Goal: Information Seeking & Learning: Learn about a topic

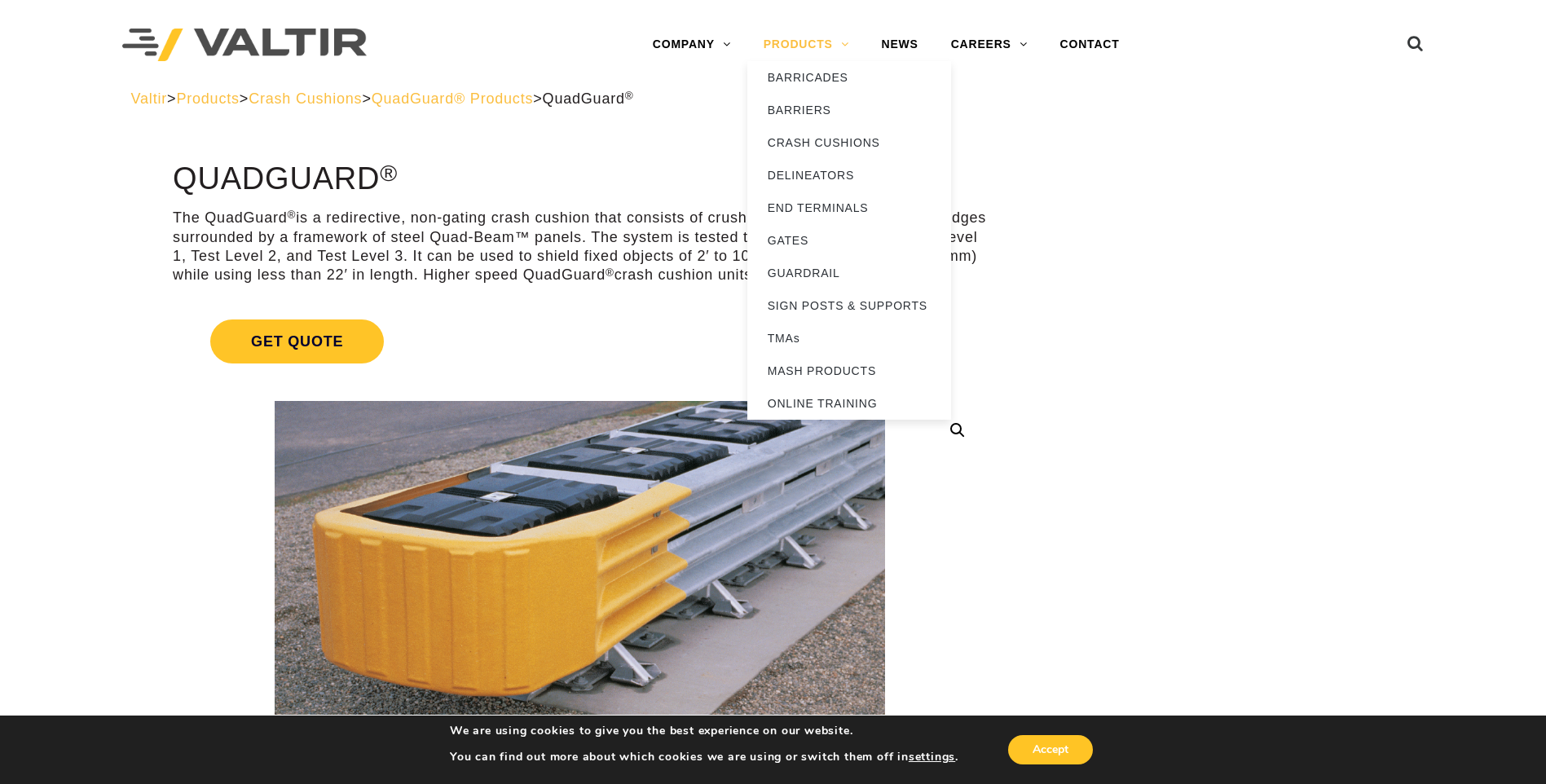
click at [809, 45] on link "PRODUCTS" at bounding box center [806, 45] width 118 height 32
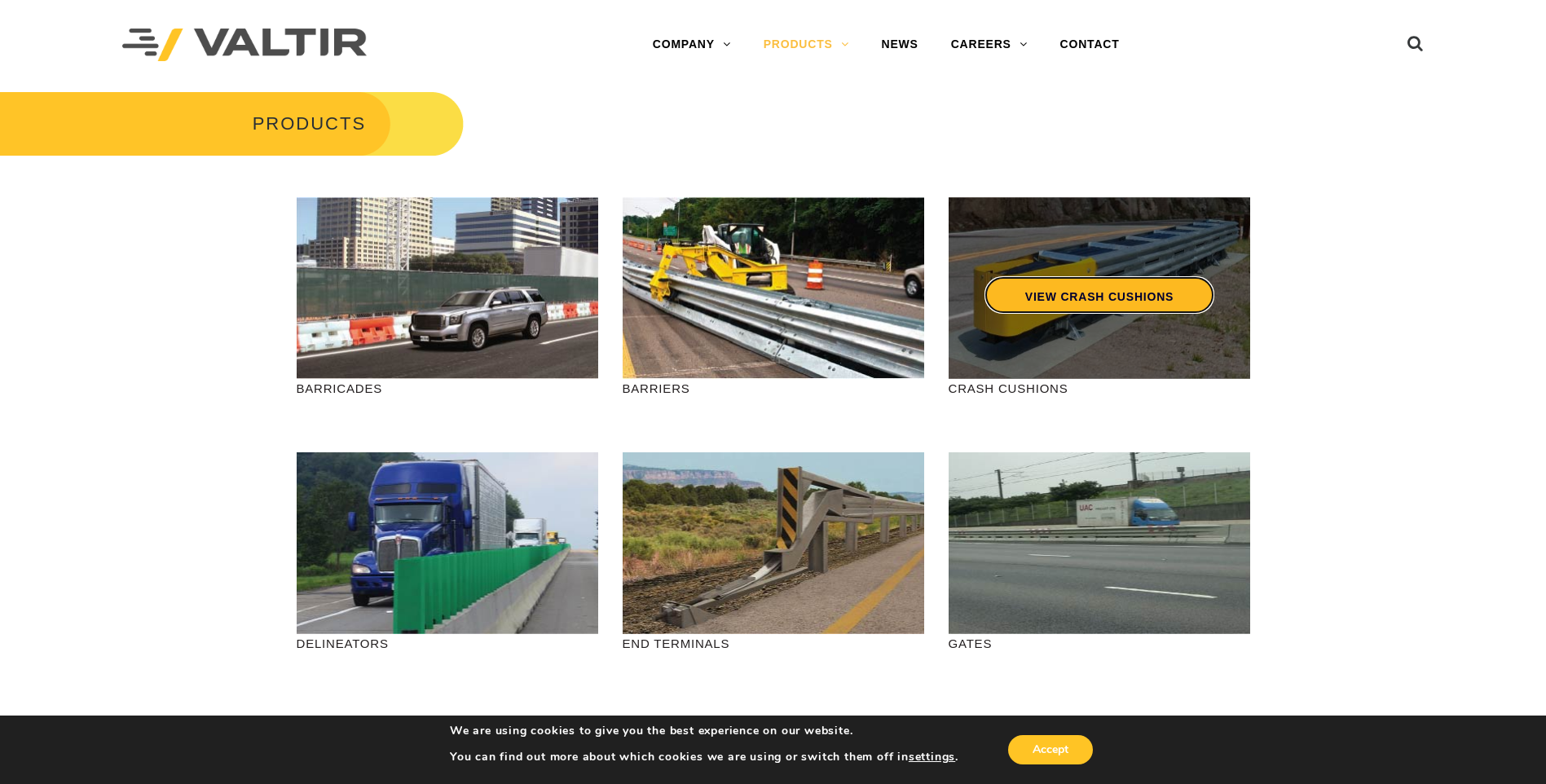
click at [1056, 291] on link "VIEW CRASH CUSHIONS" at bounding box center [1099, 295] width 230 height 37
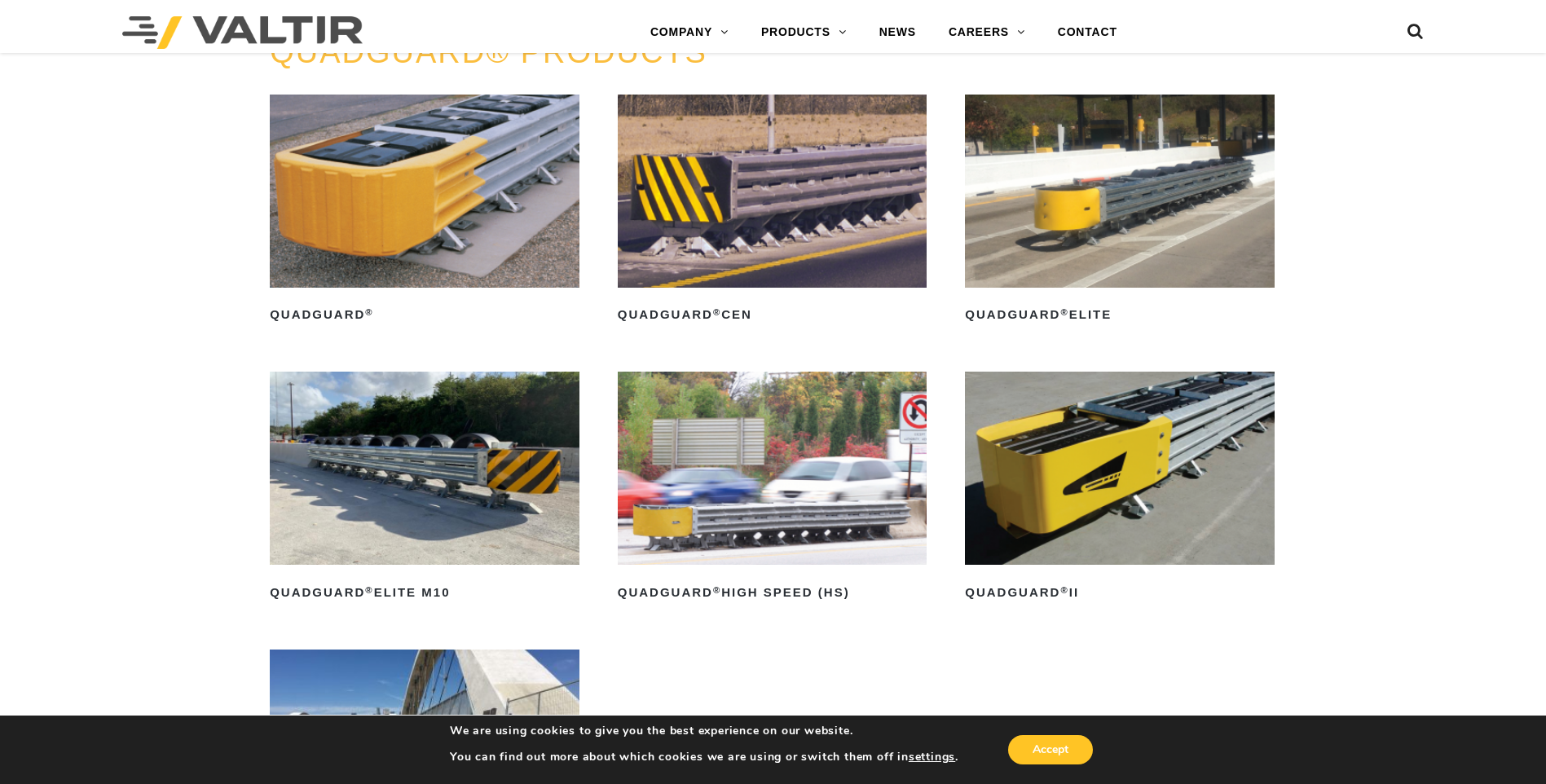
scroll to position [1141, 0]
click at [751, 200] on img at bounding box center [772, 192] width 310 height 193
click at [374, 210] on img at bounding box center [424, 192] width 310 height 193
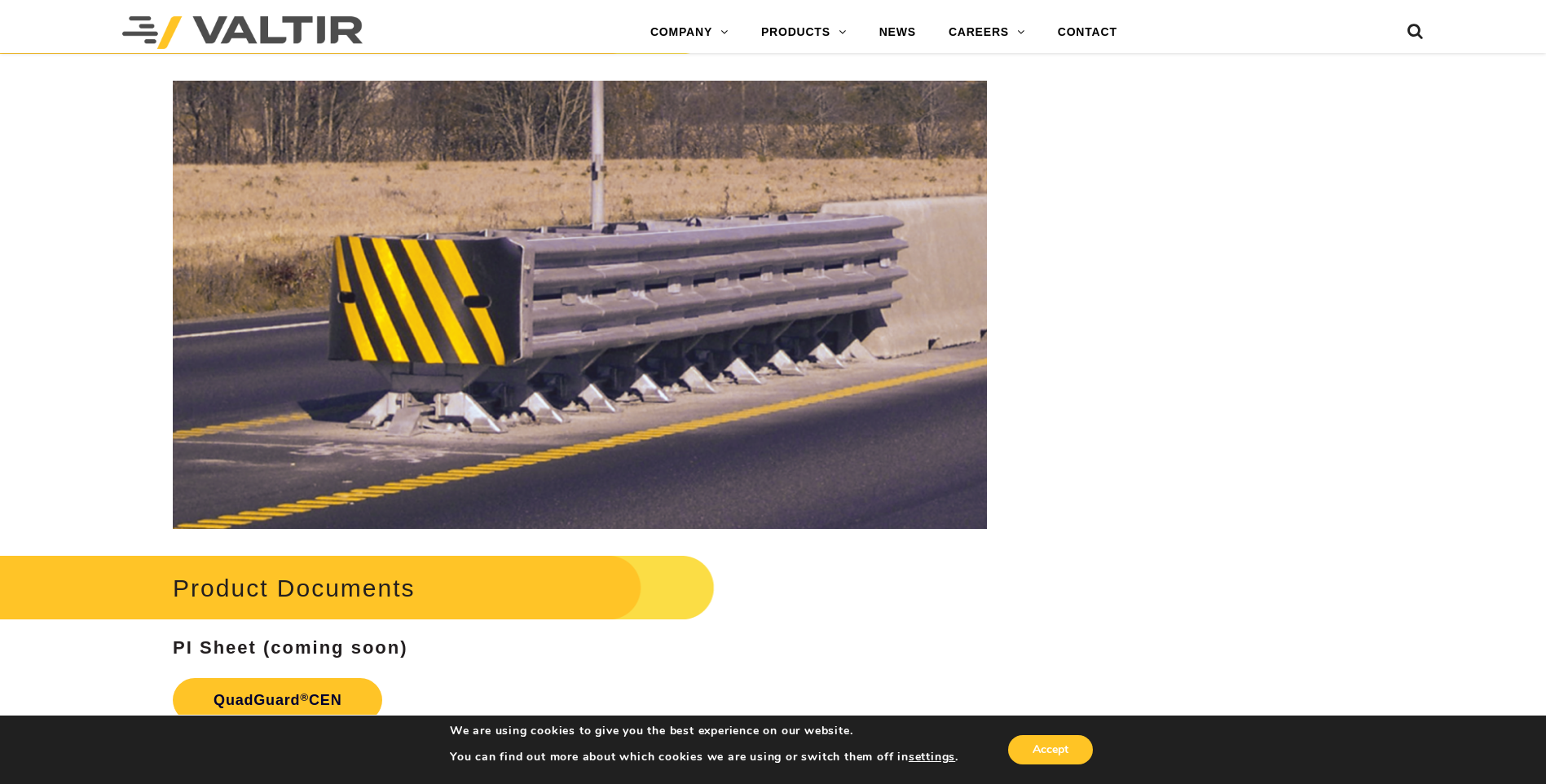
scroll to position [1875, 0]
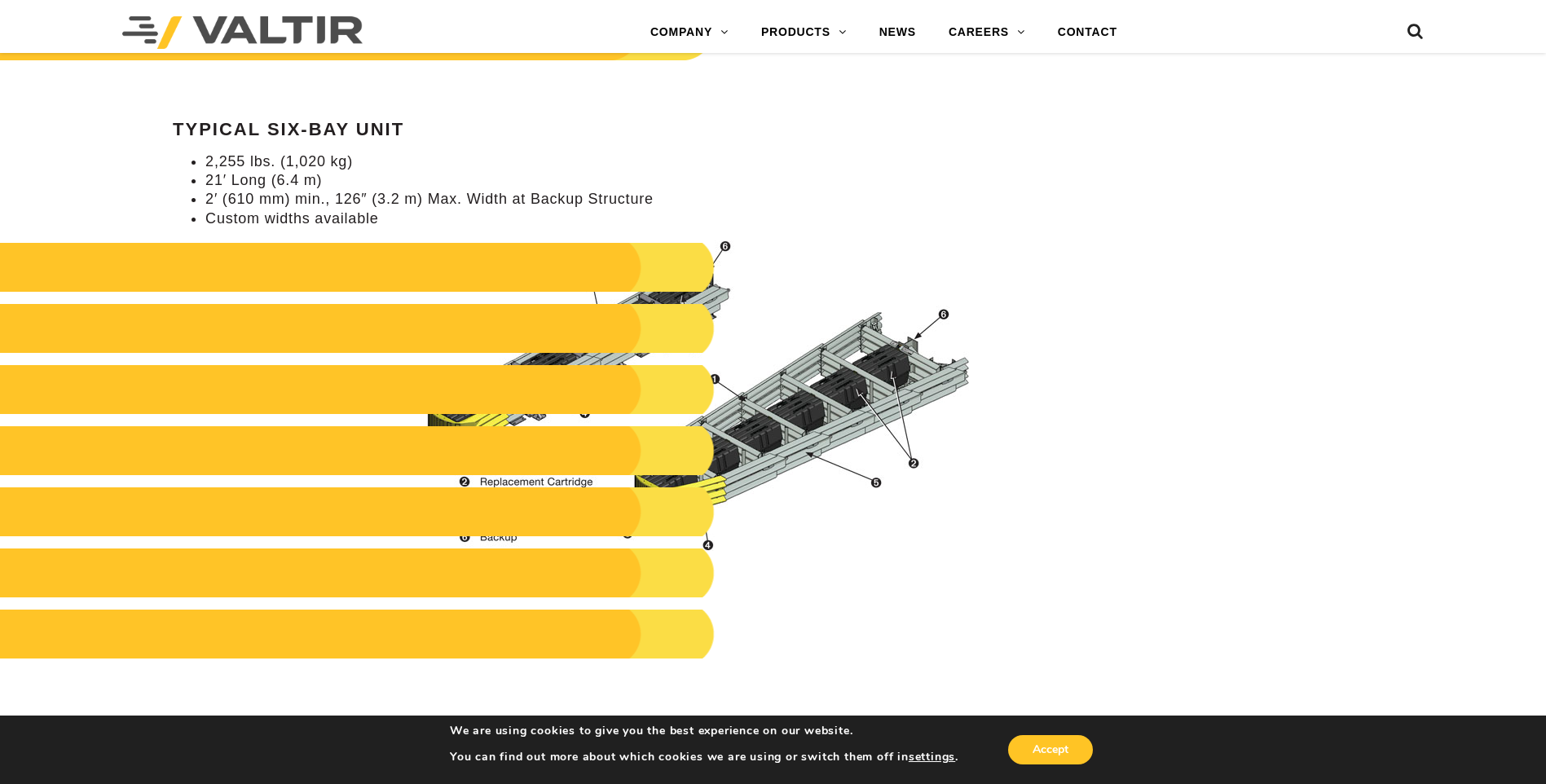
scroll to position [1630, 0]
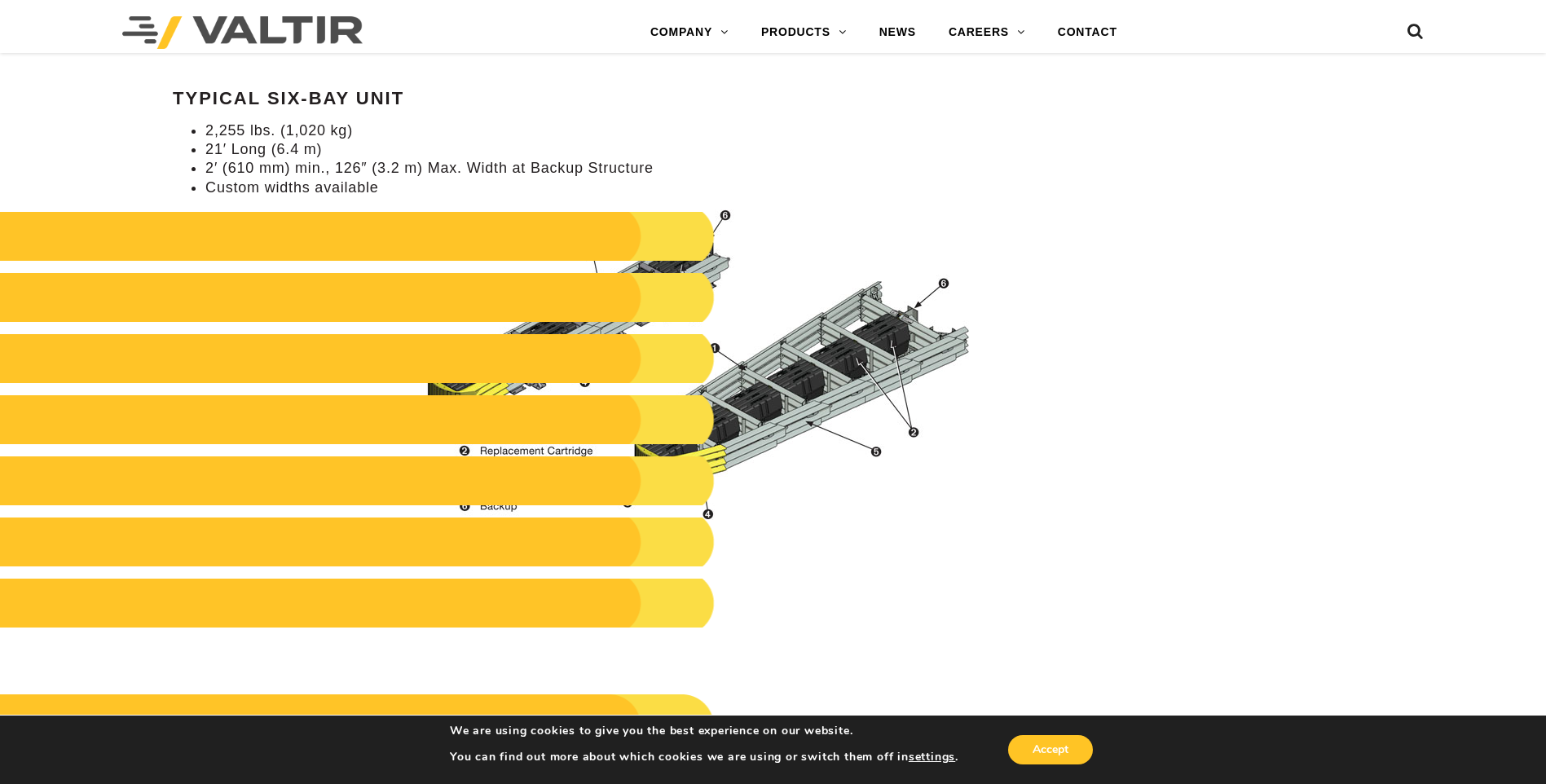
click at [1004, 228] on div "**********" at bounding box center [580, 372] width 902 height 3680
click at [739, 445] on img at bounding box center [695, 365] width 585 height 311
click at [569, 298] on h2 at bounding box center [328, 298] width 774 height 49
click at [616, 259] on h2 at bounding box center [328, 237] width 774 height 49
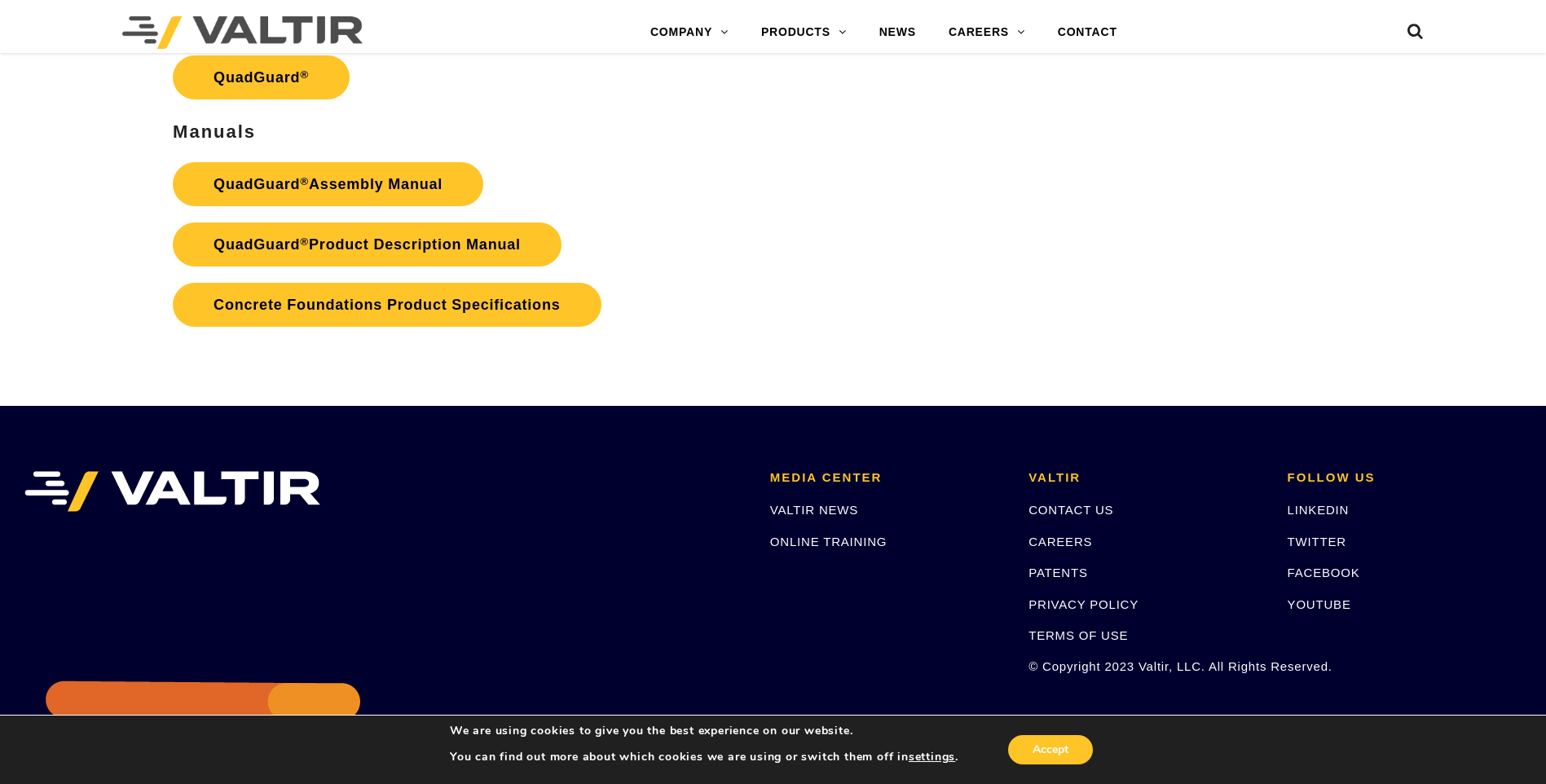
scroll to position [3505, 0]
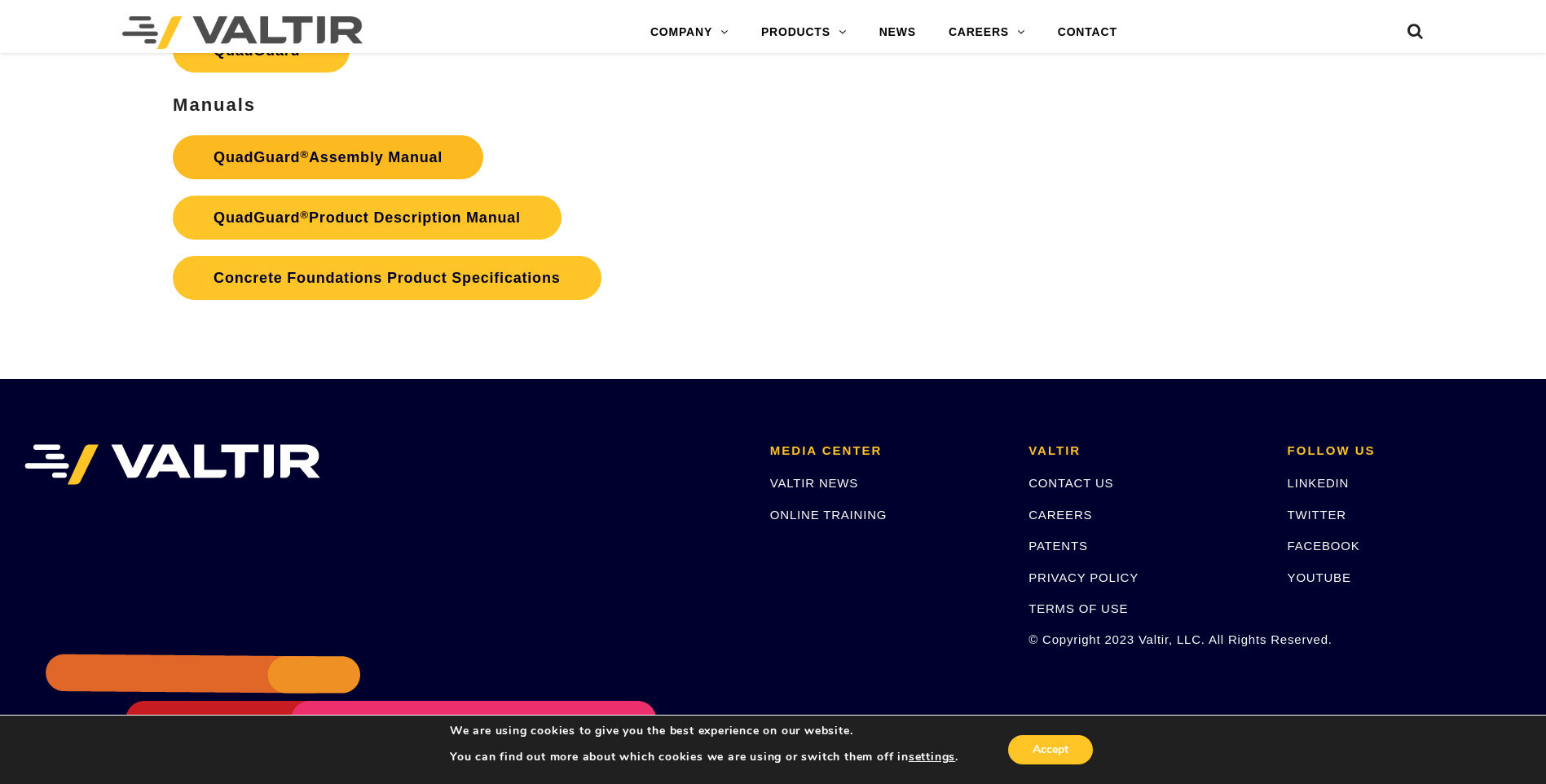
click at [361, 176] on link "QuadGuard ® Assembly Manual" at bounding box center [328, 157] width 311 height 44
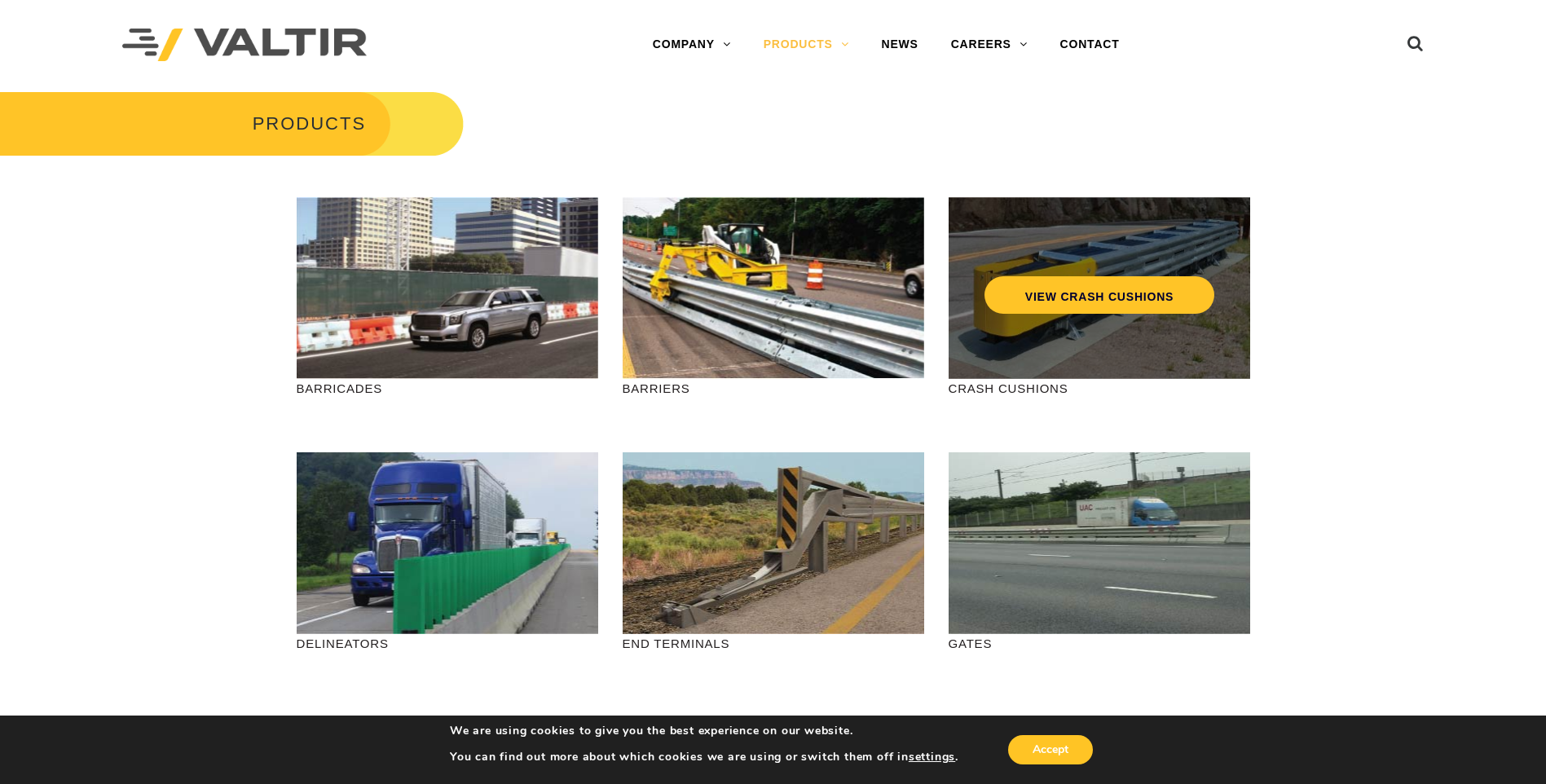
click at [1099, 271] on div "VIEW CRASH CUSHIONS" at bounding box center [1100, 260] width 237 height 53
click at [1113, 297] on link "VIEW CRASH CUSHIONS" at bounding box center [1099, 295] width 230 height 37
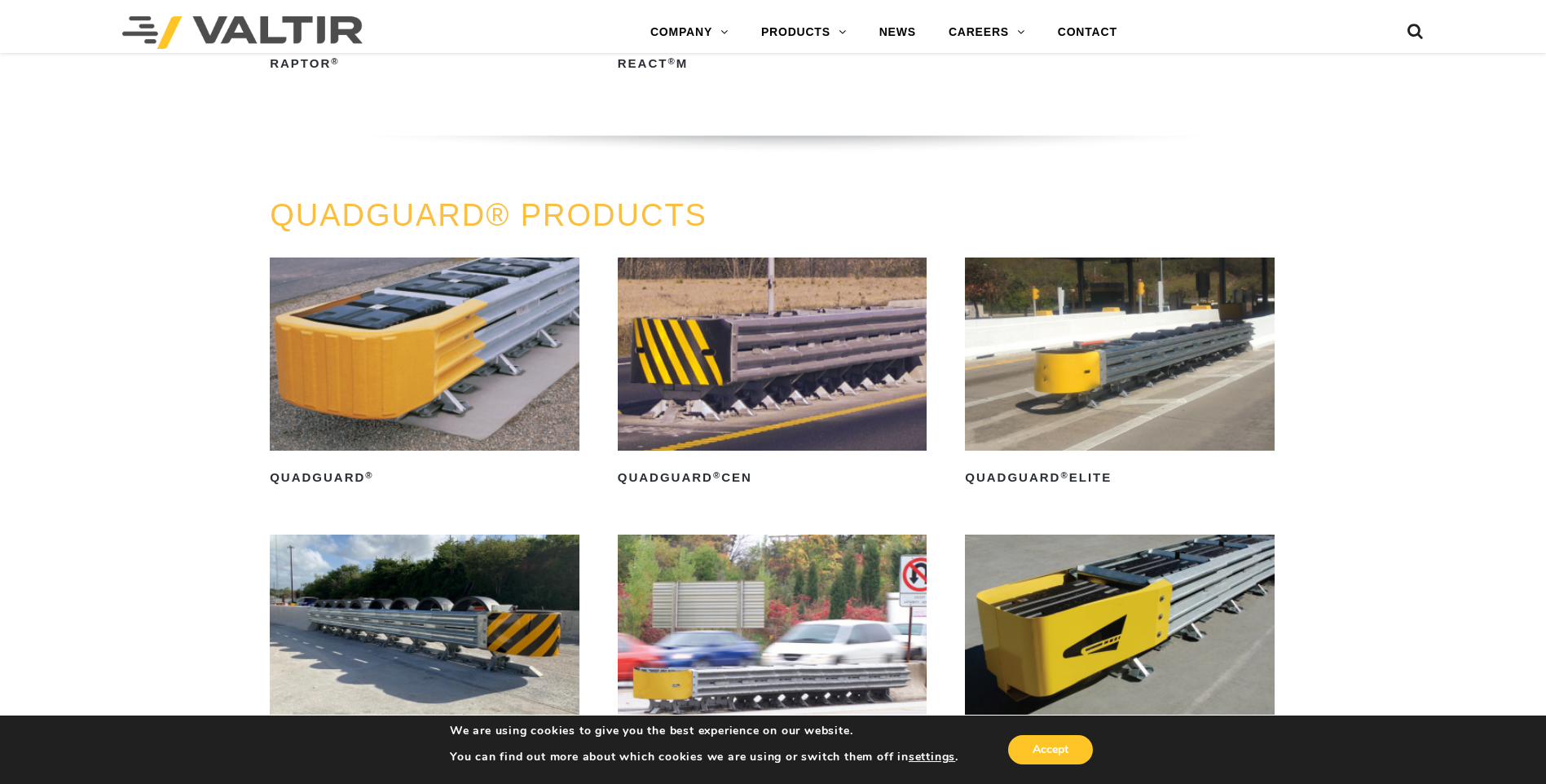
scroll to position [978, 0]
click at [400, 360] on img at bounding box center [424, 356] width 310 height 193
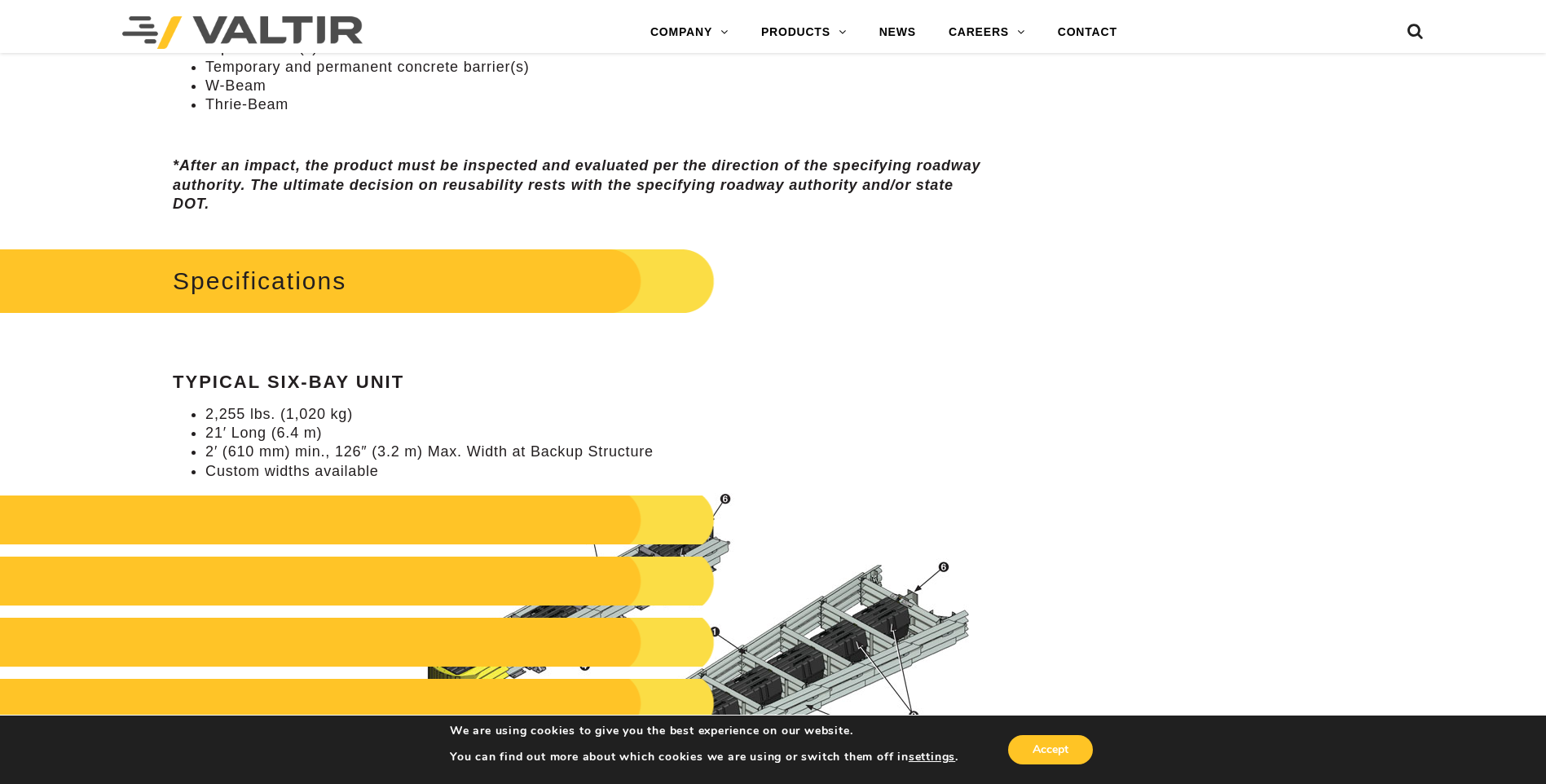
scroll to position [1386, 0]
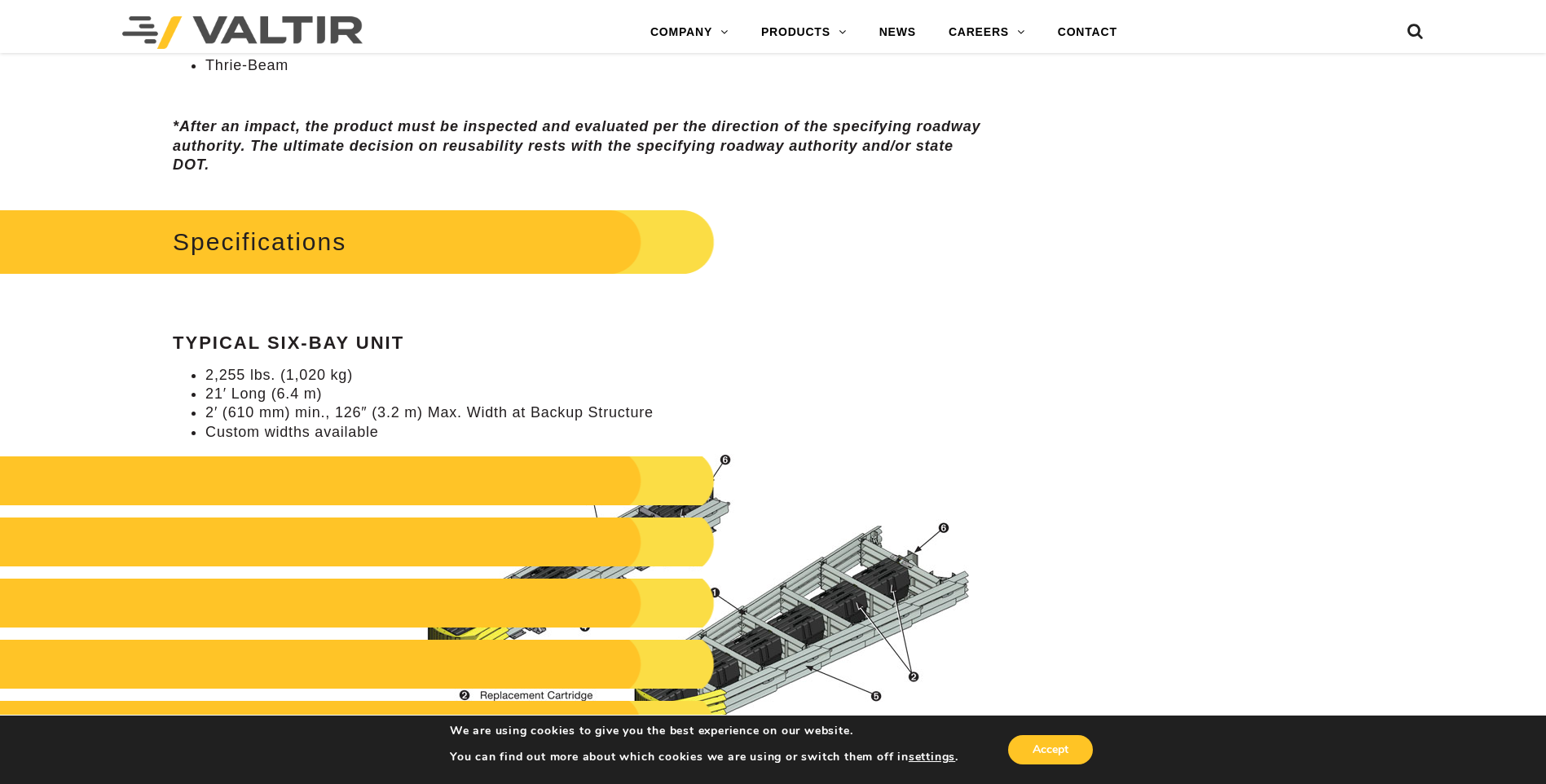
click at [358, 263] on h2 "Specifications" at bounding box center [328, 241] width 774 height 76
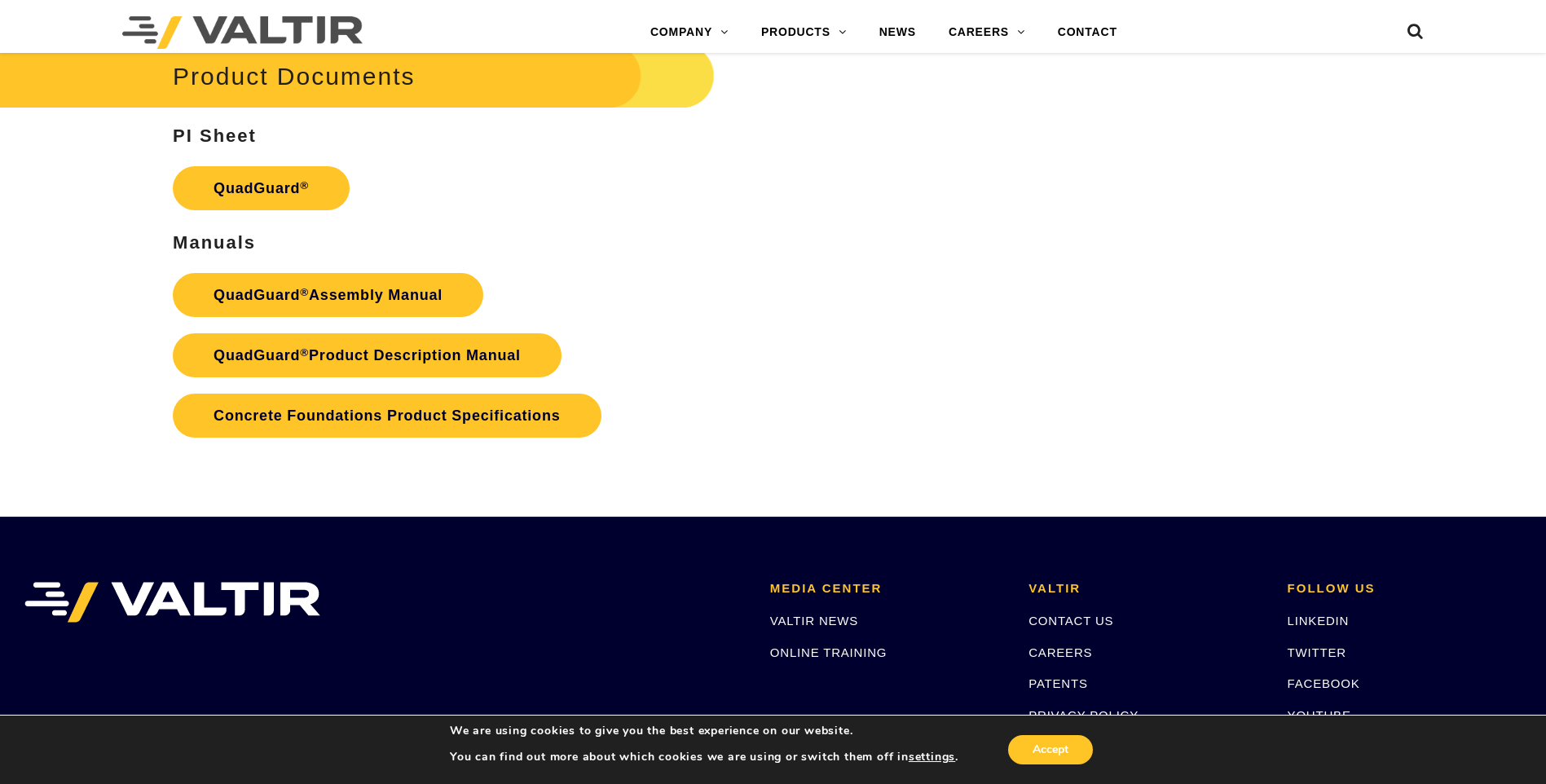
scroll to position [3363, 0]
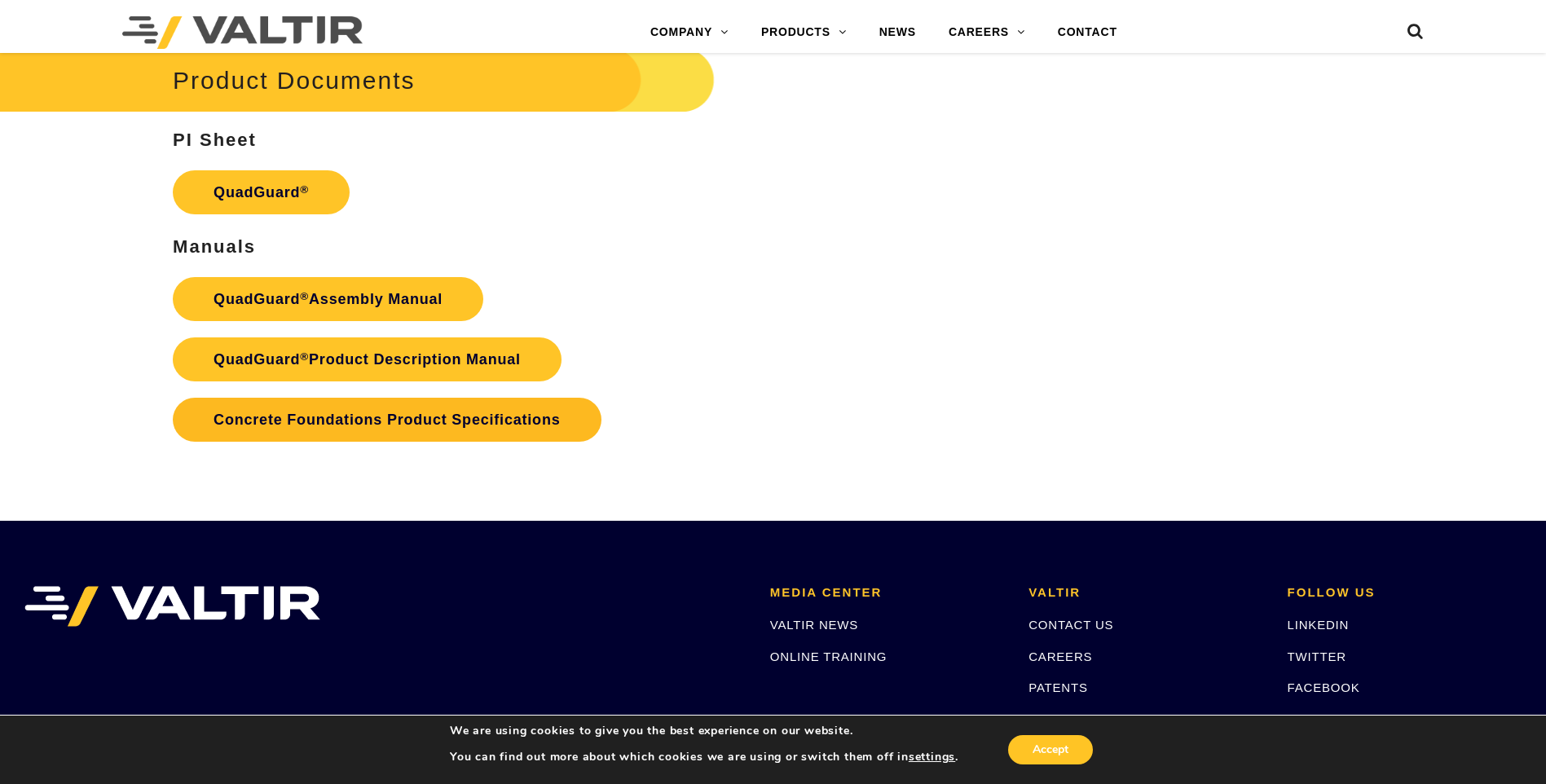
click at [445, 438] on link "Concrete Foundations Product Specifications" at bounding box center [387, 420] width 428 height 44
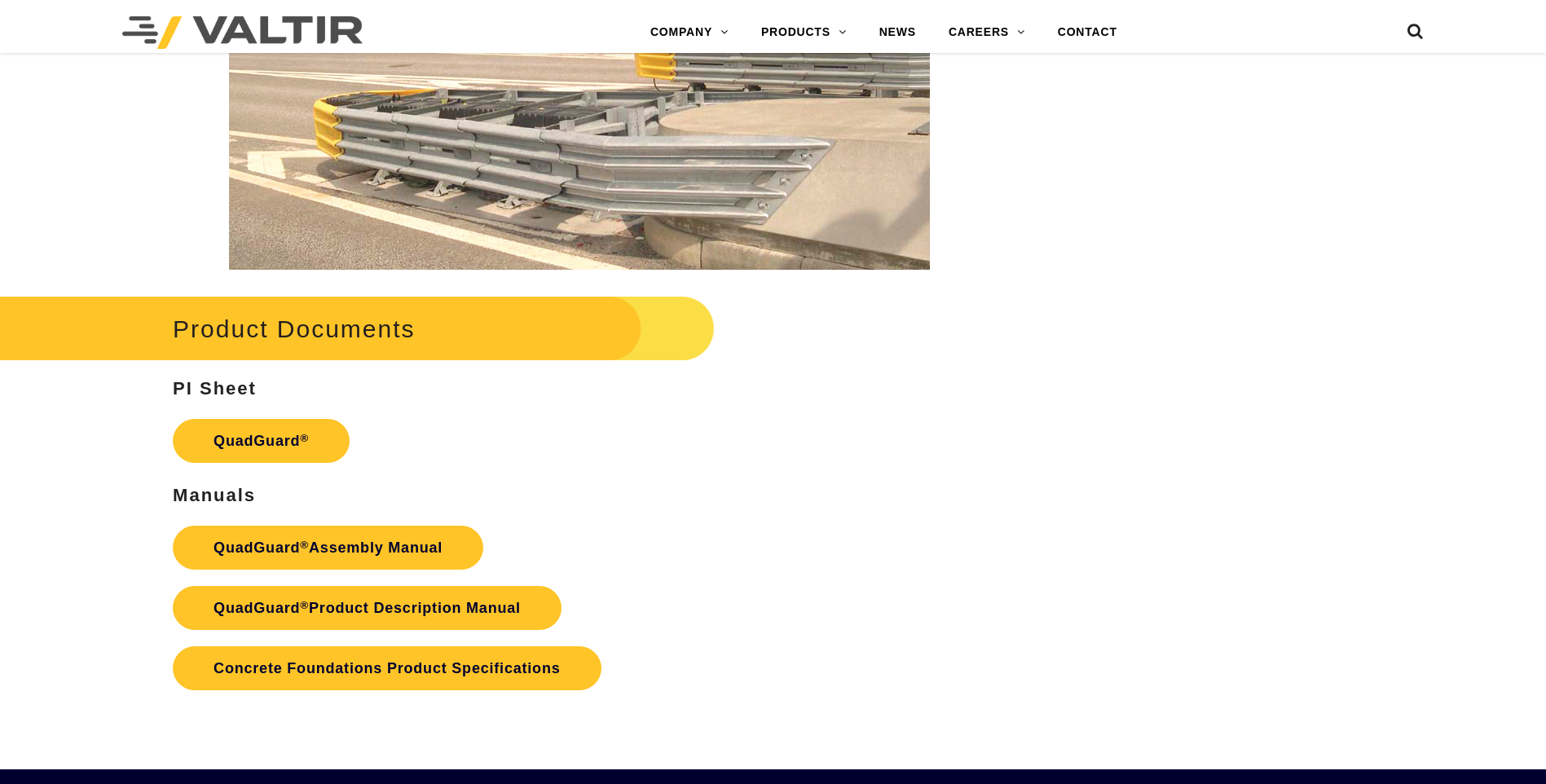
scroll to position [3363, 0]
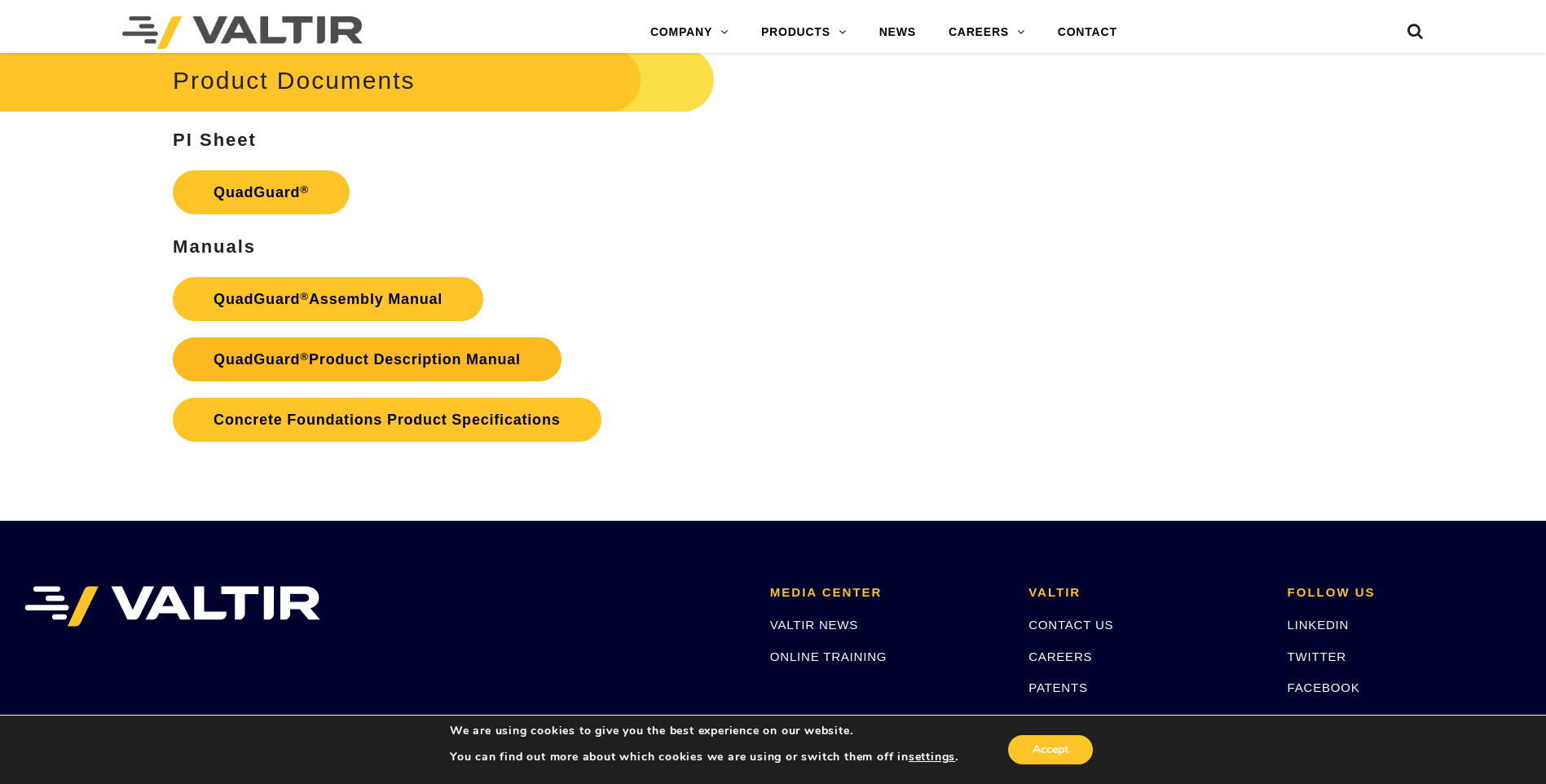
click at [406, 379] on link "QuadGuard ® Product Description Manual" at bounding box center [367, 360] width 389 height 44
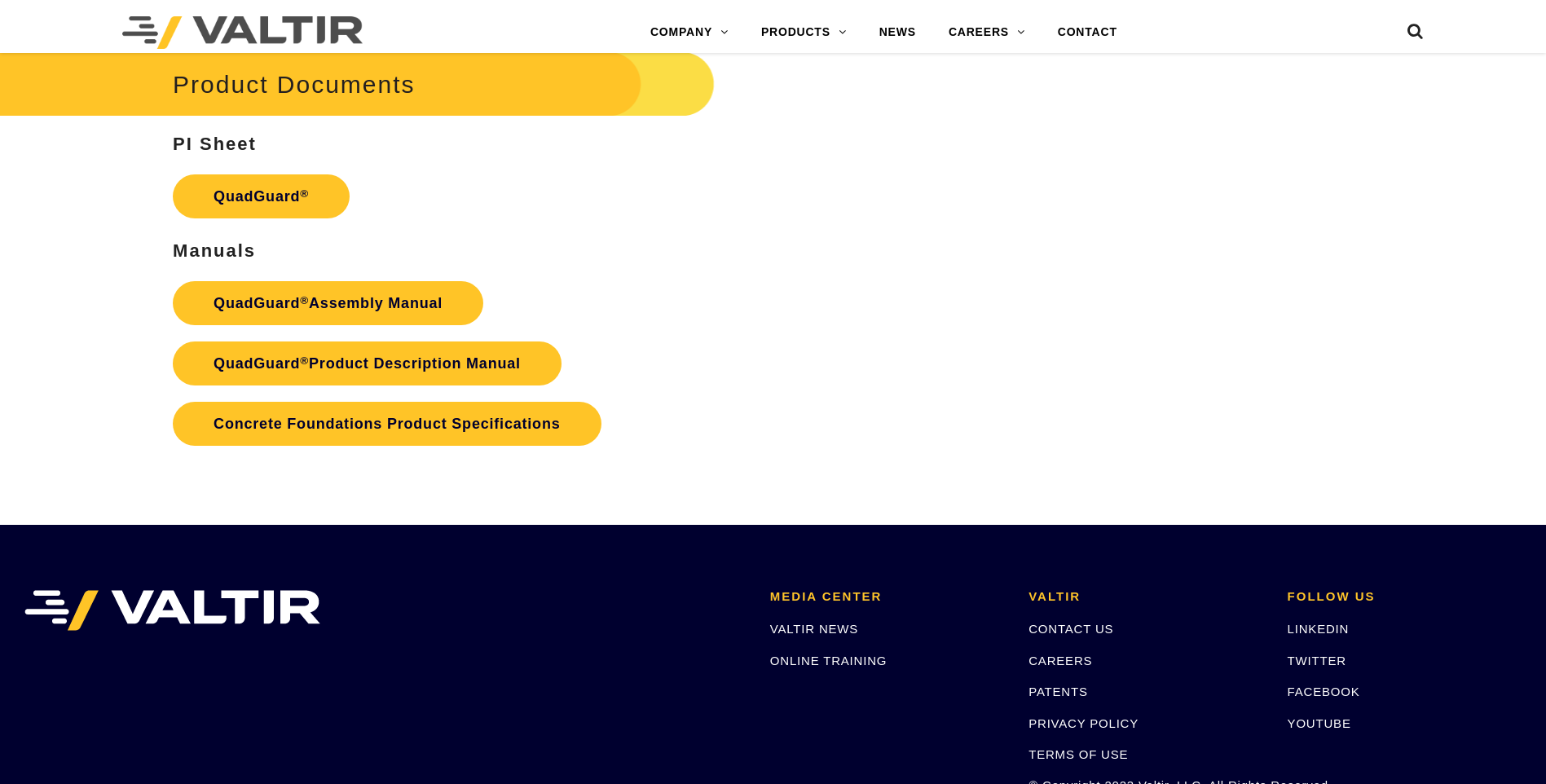
scroll to position [3363, 0]
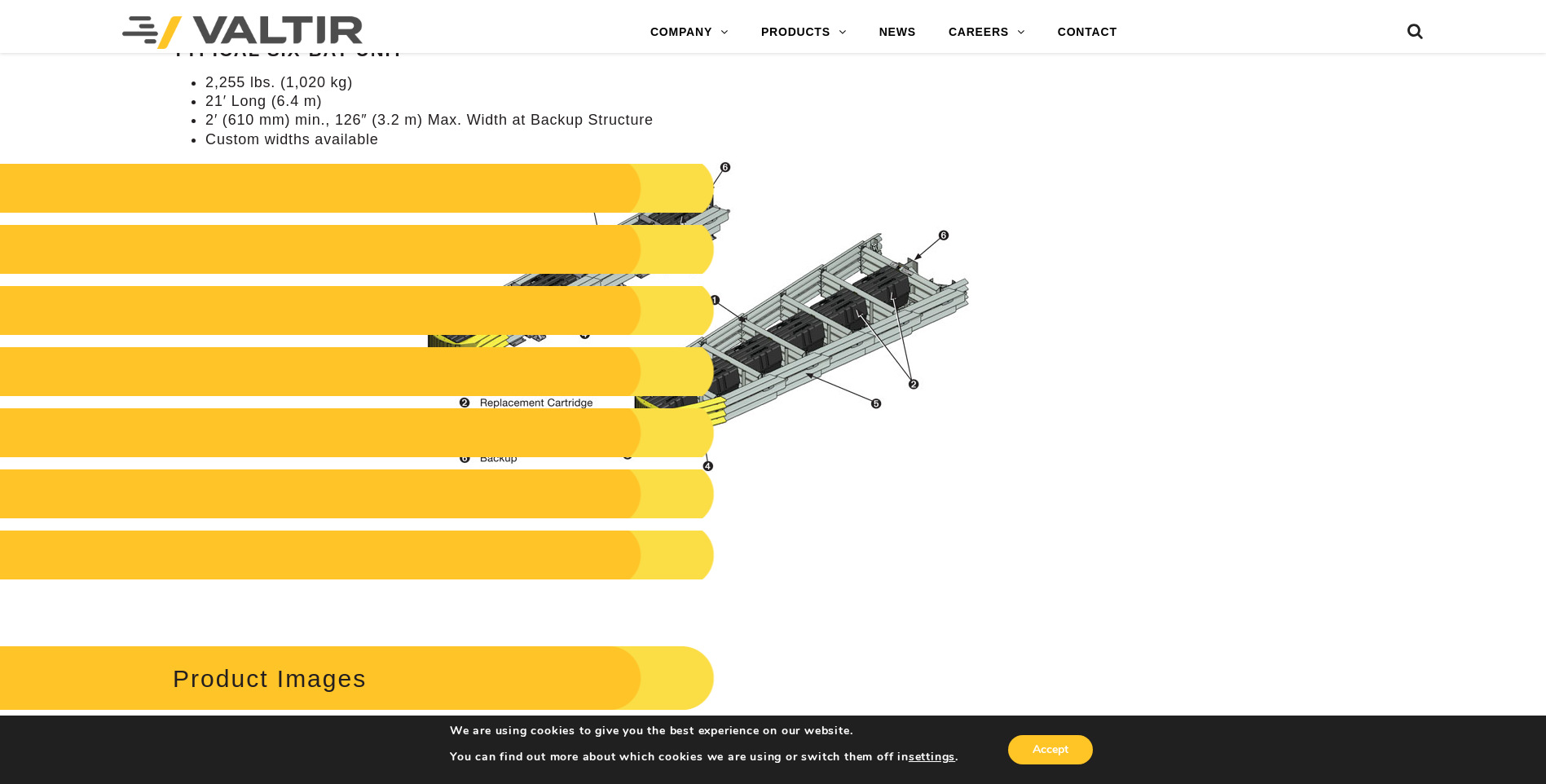
scroll to position [1488, 0]
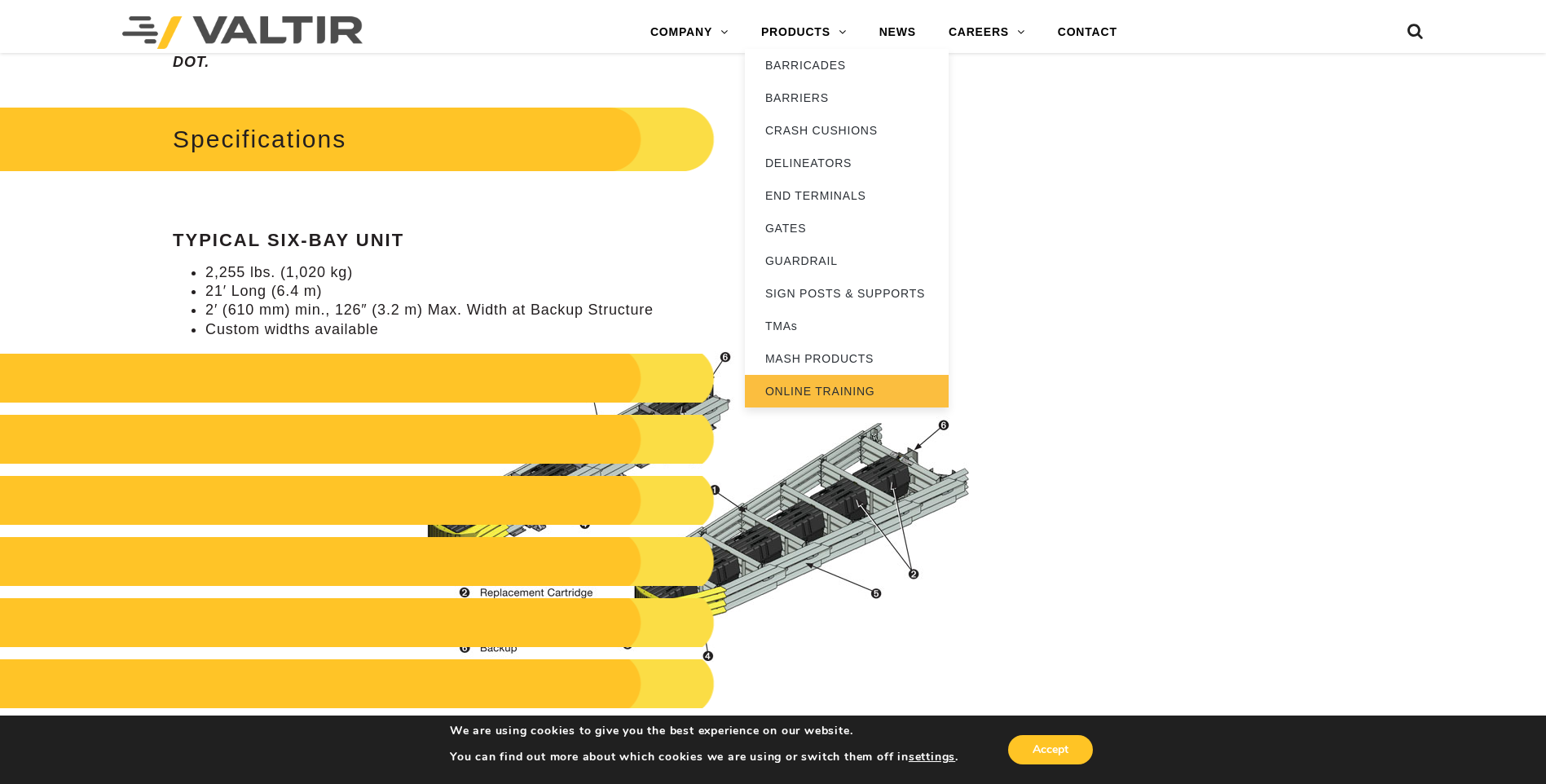
click at [817, 390] on link "ONLINE TRAINING" at bounding box center [847, 391] width 204 height 32
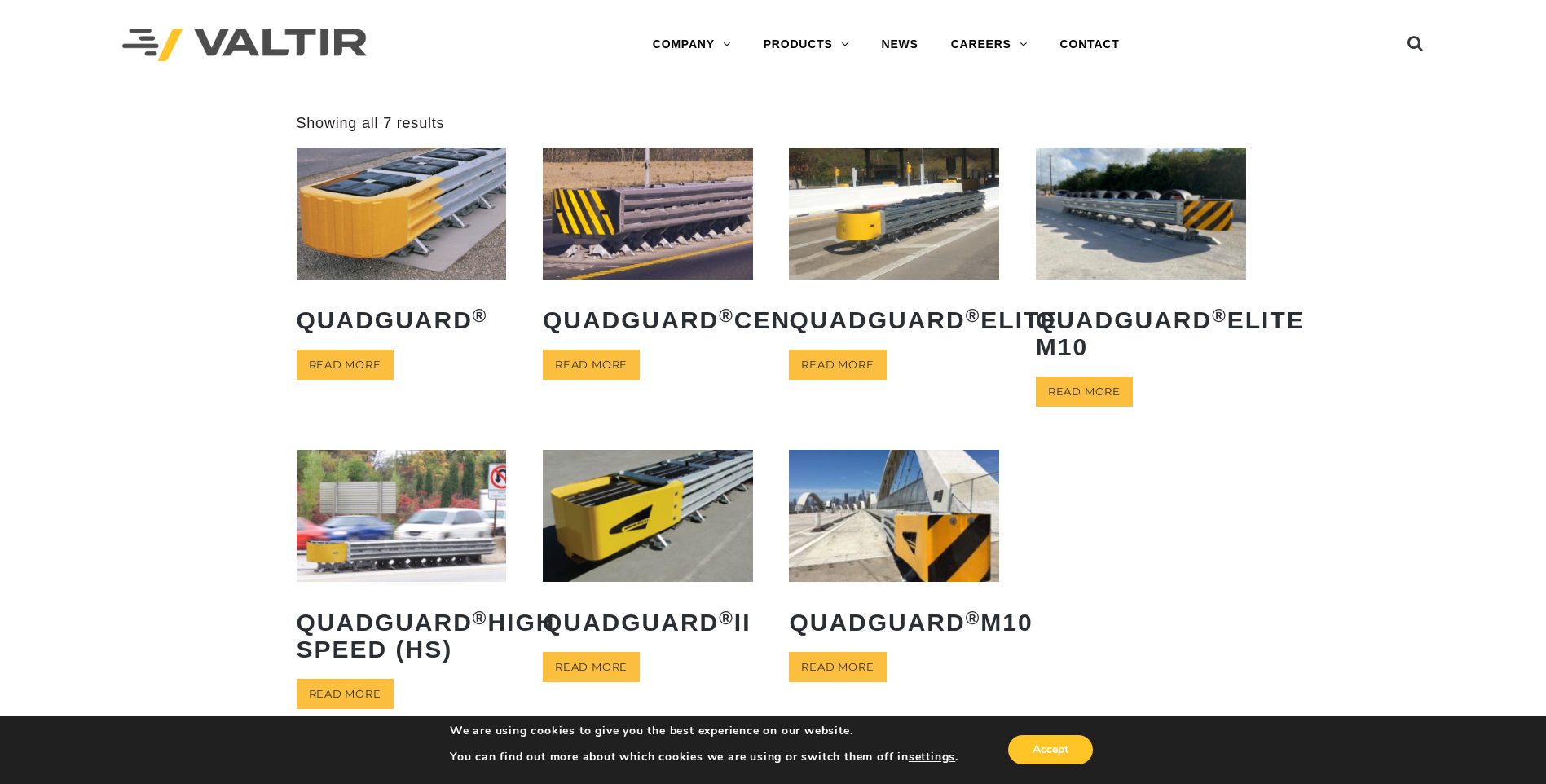
click at [636, 232] on img at bounding box center [648, 213] width 210 height 132
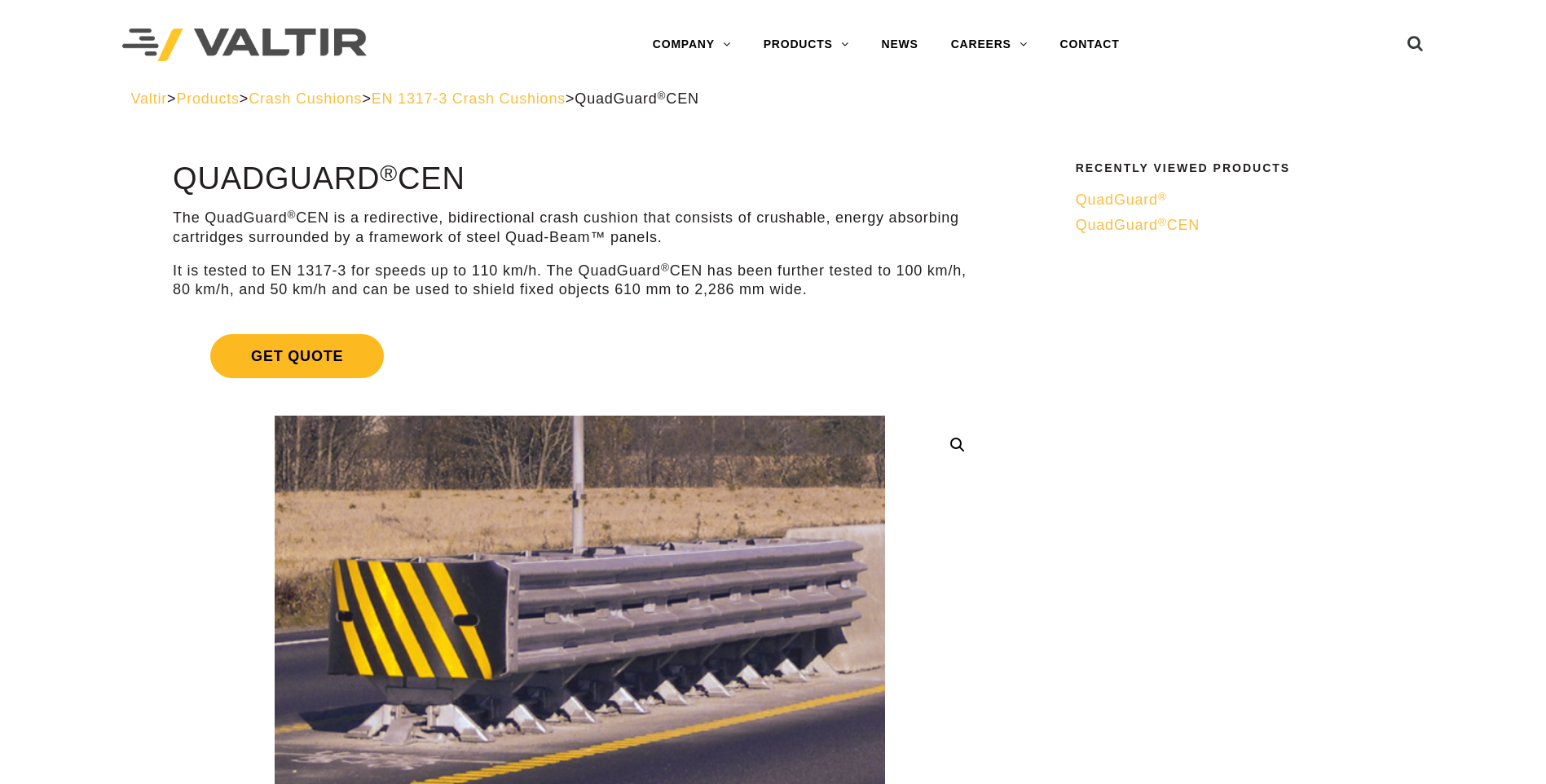
click at [293, 356] on span "Get Quote" at bounding box center [297, 356] width 174 height 44
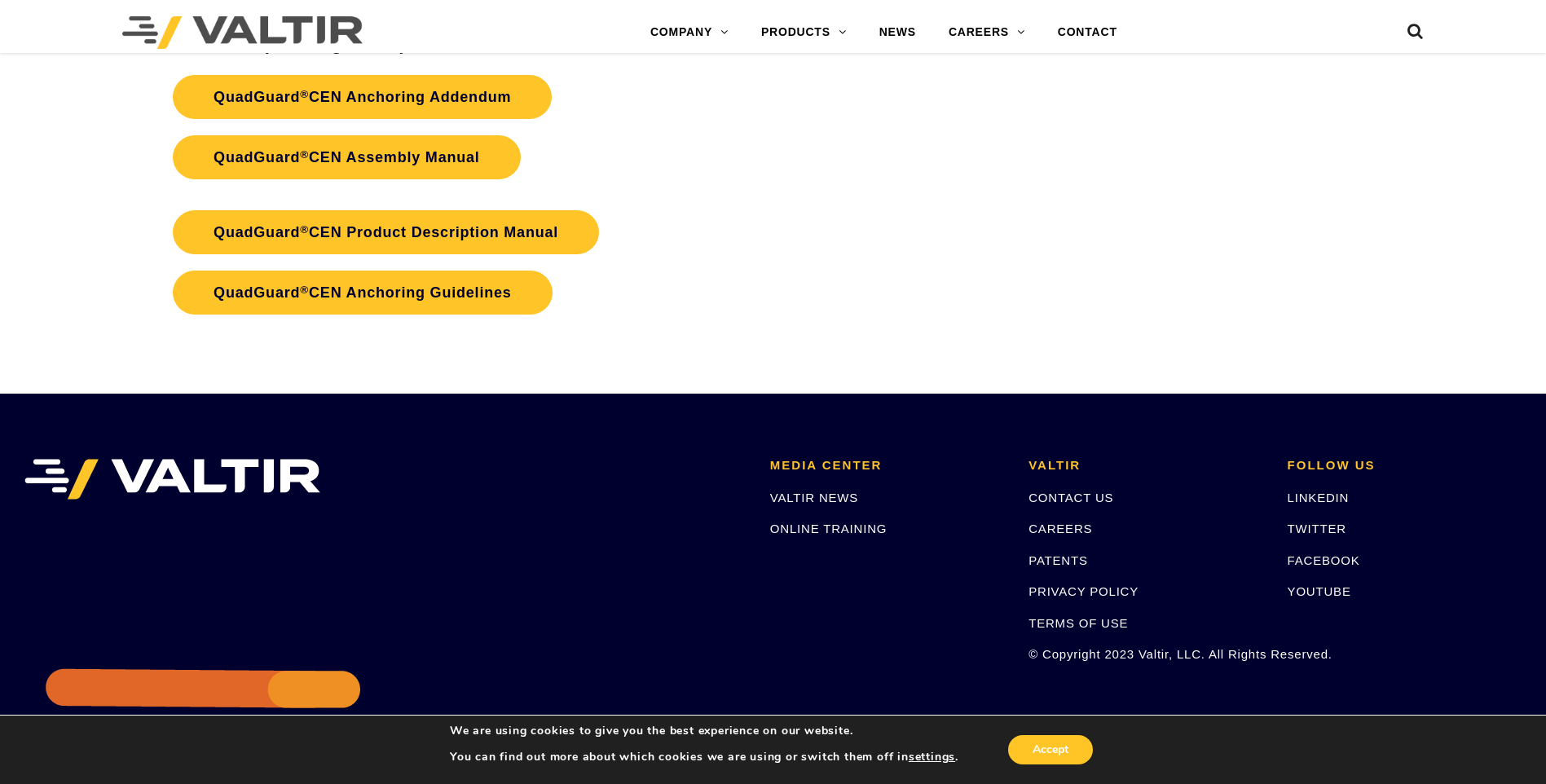
scroll to position [3424, 0]
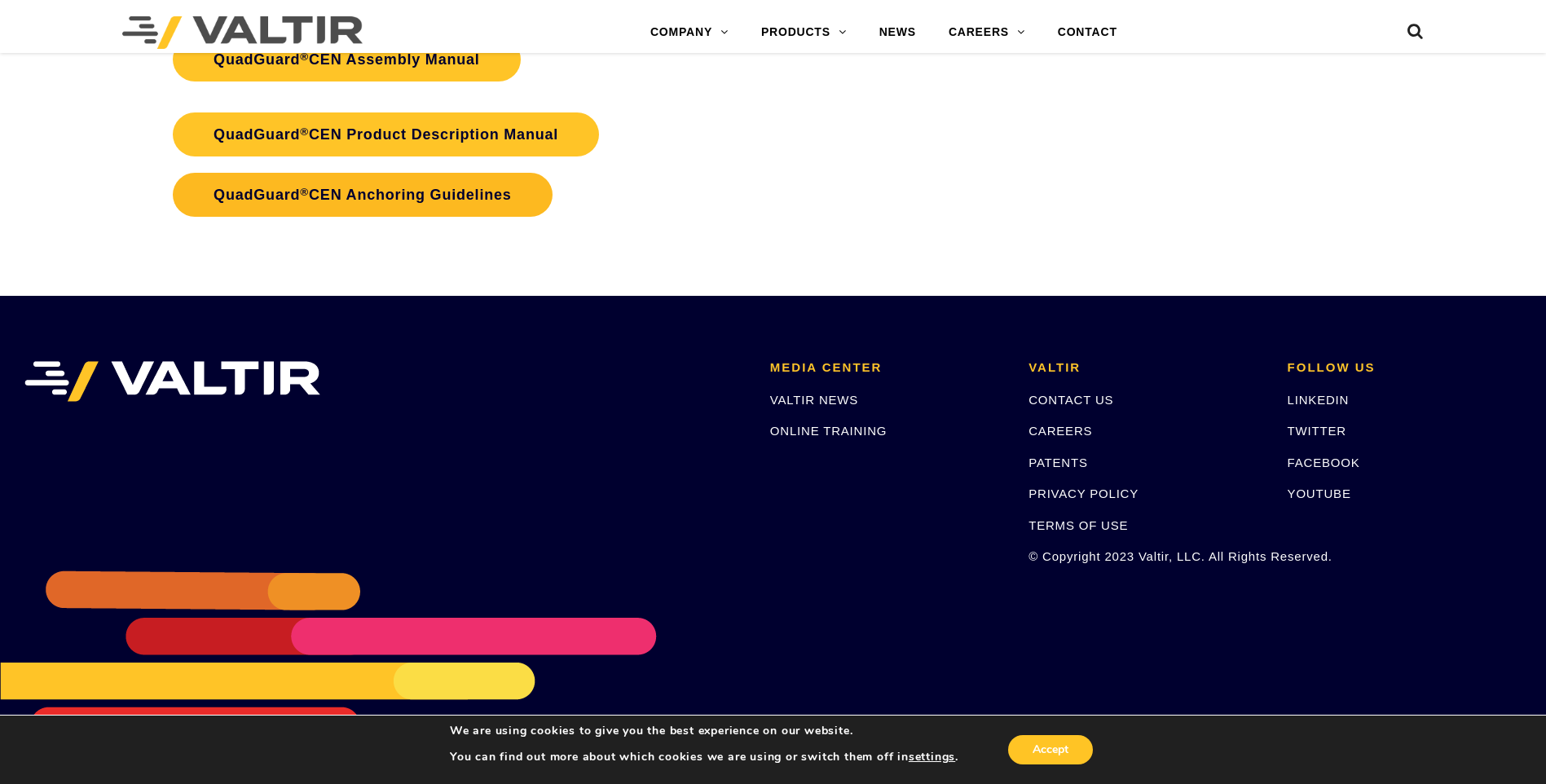
click at [406, 217] on link "QuadGuard ® CEN Anchoring Guidelines" at bounding box center [363, 195] width 380 height 44
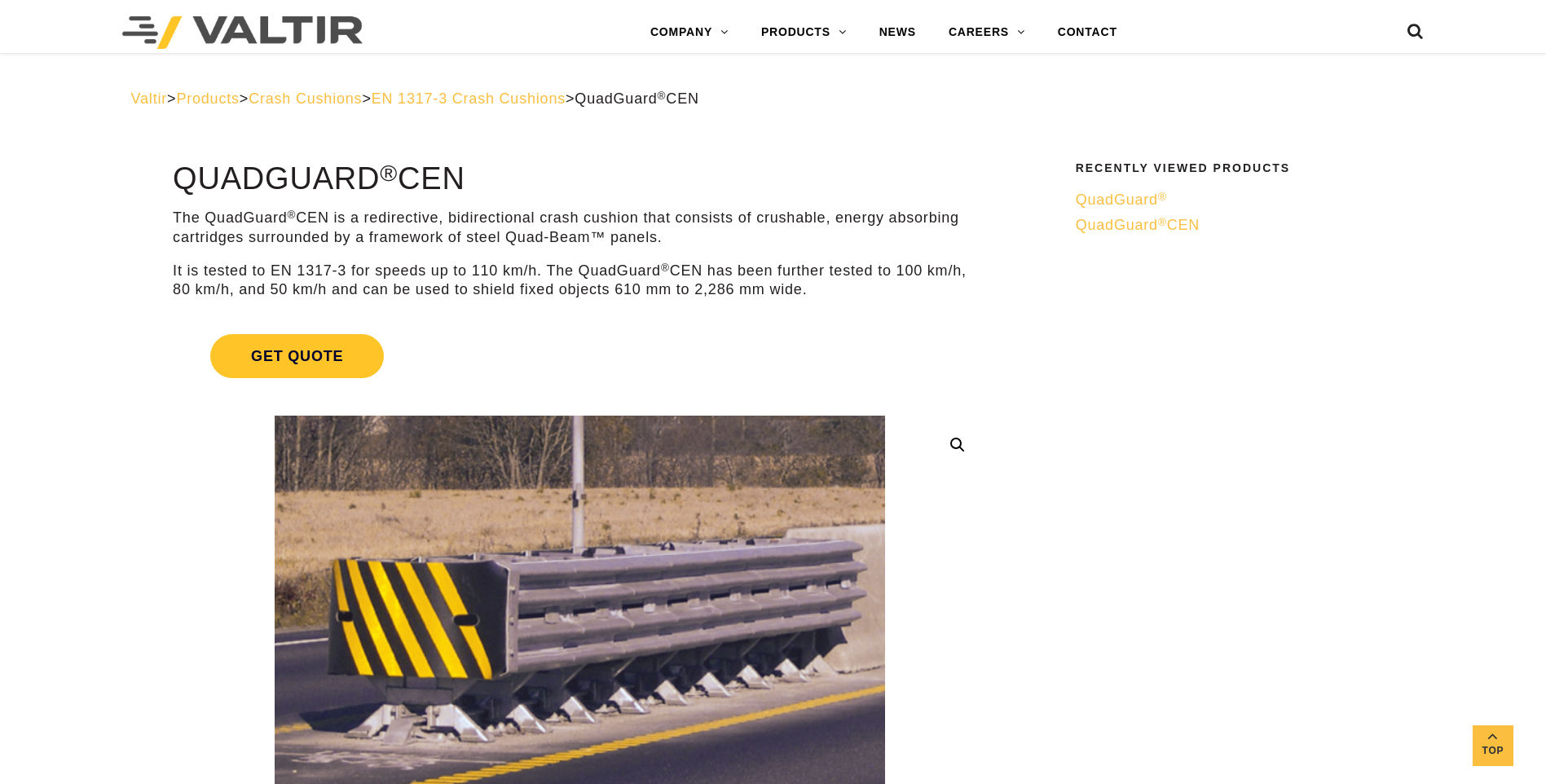
scroll to position [2949, 0]
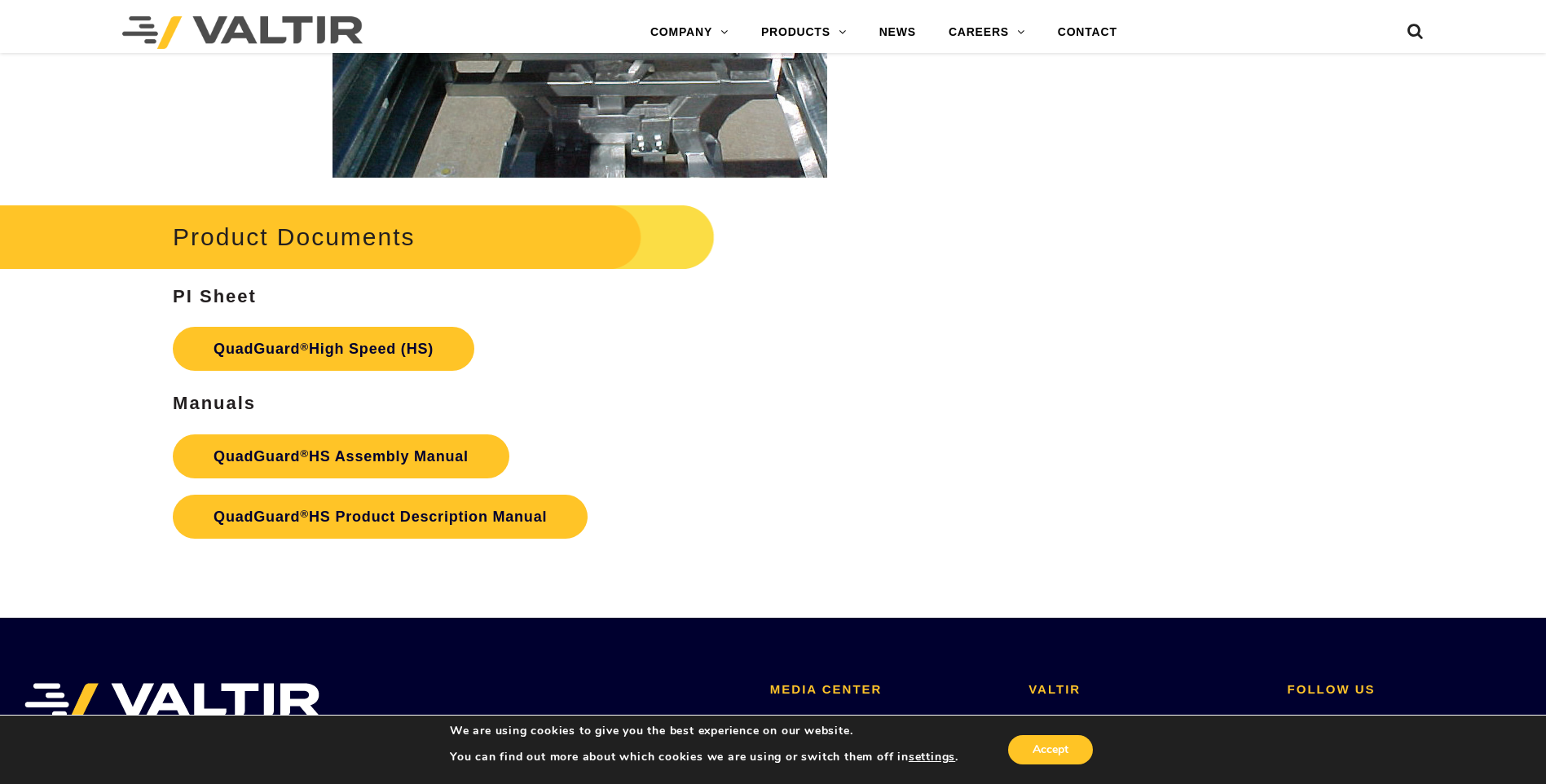
scroll to position [3016, 0]
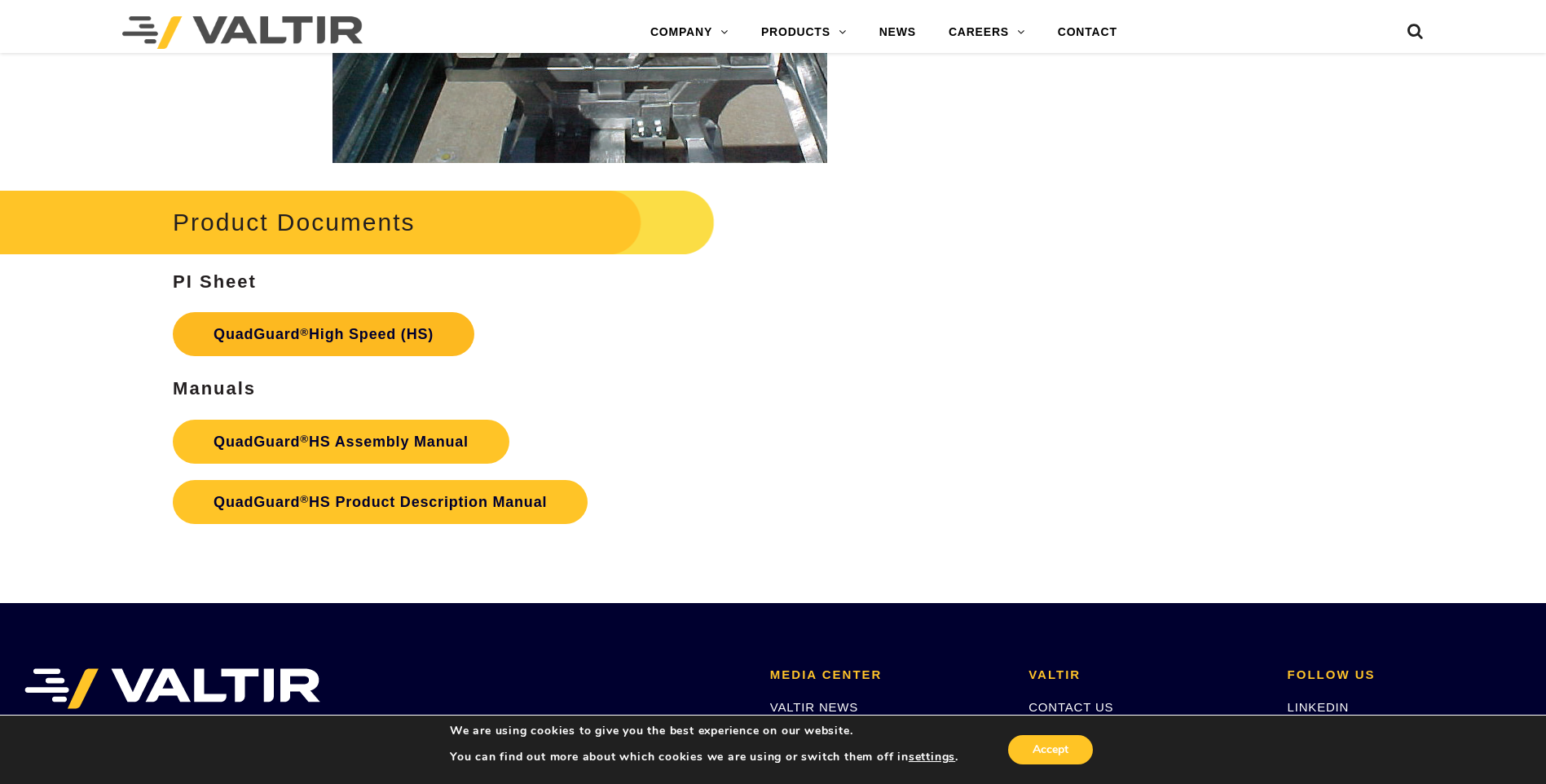
click at [361, 342] on strong "QuadGuard ® High Speed (HS)" at bounding box center [323, 333] width 220 height 16
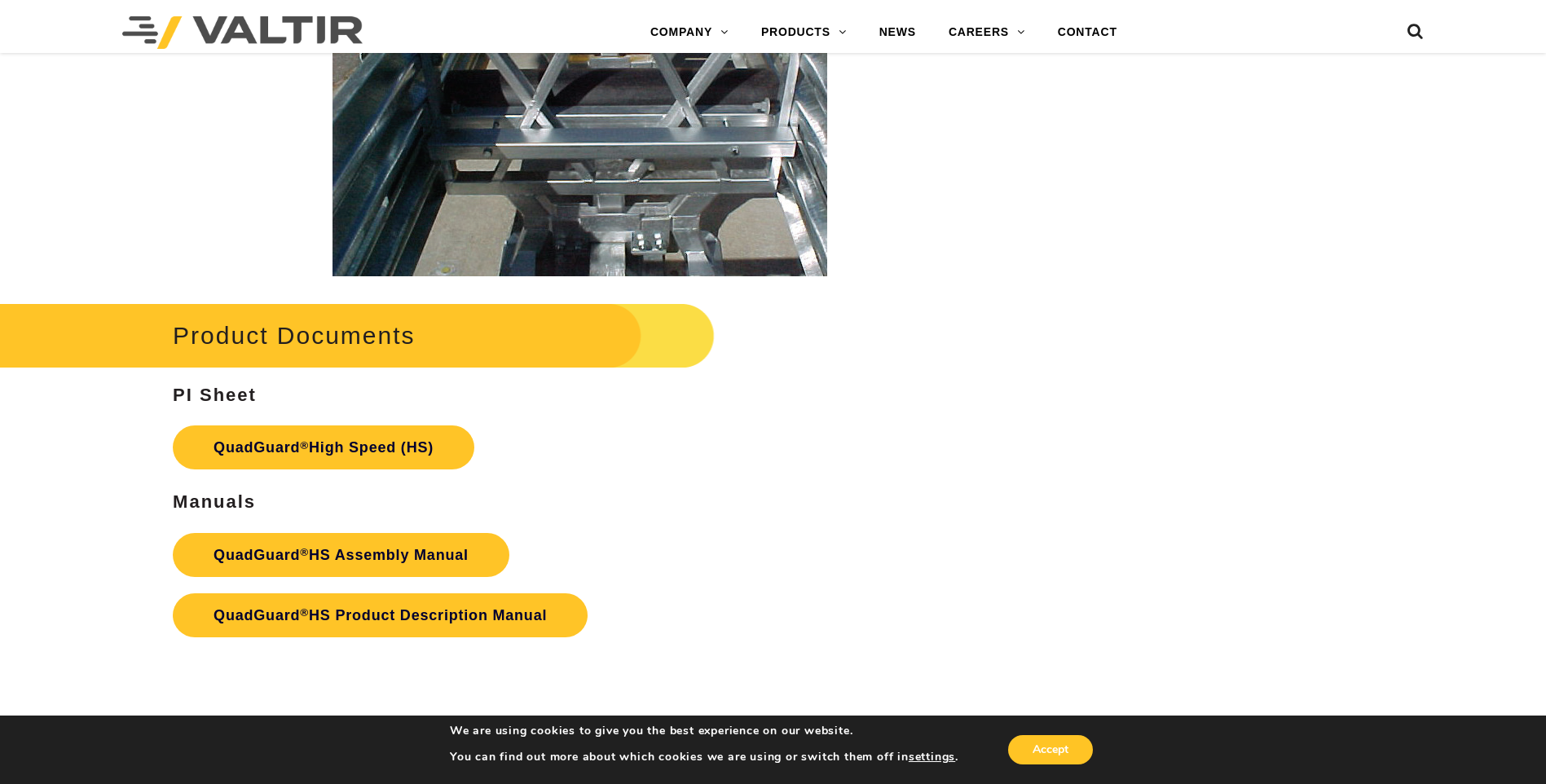
scroll to position [2853, 0]
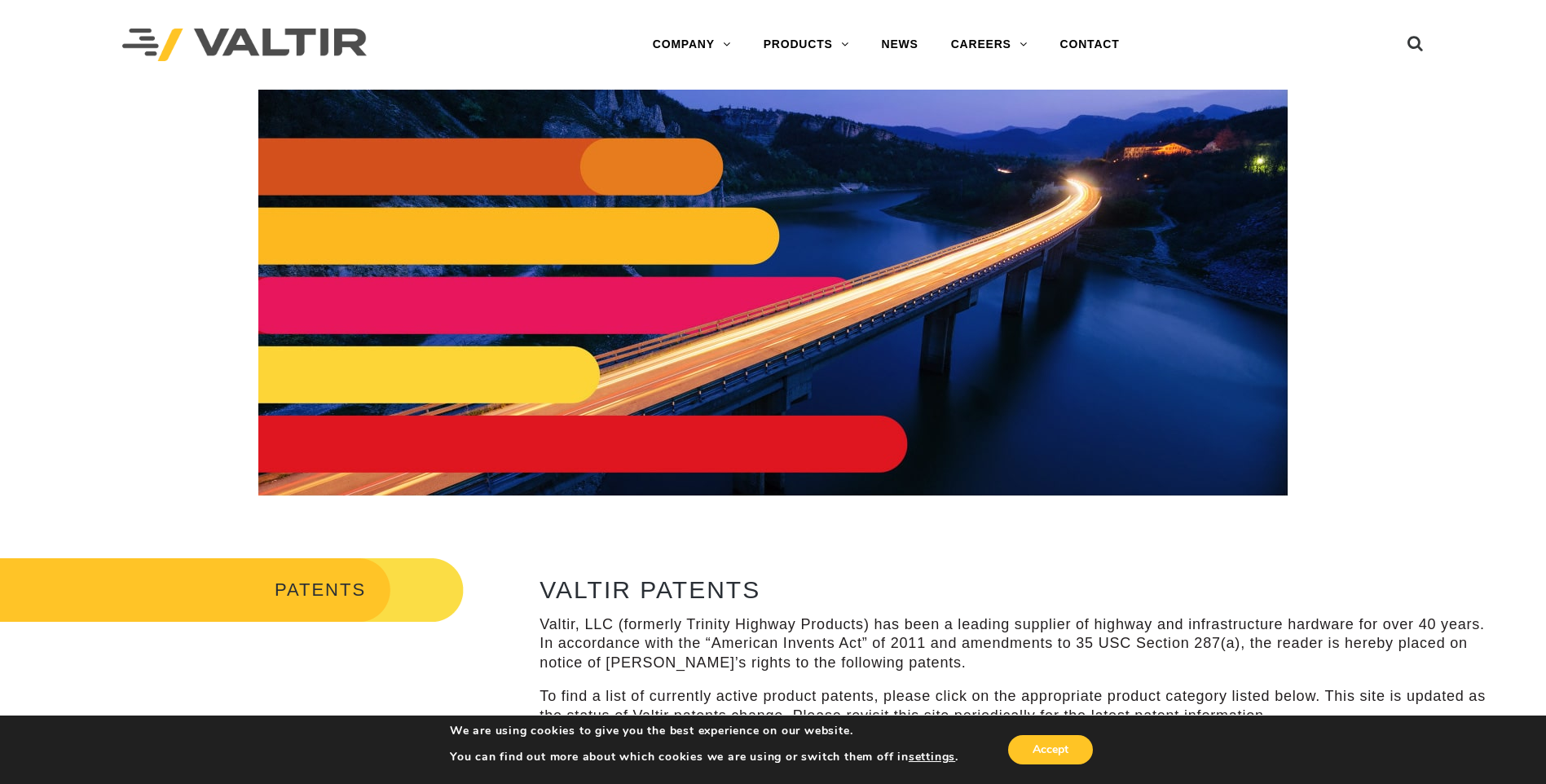
scroll to position [489, 0]
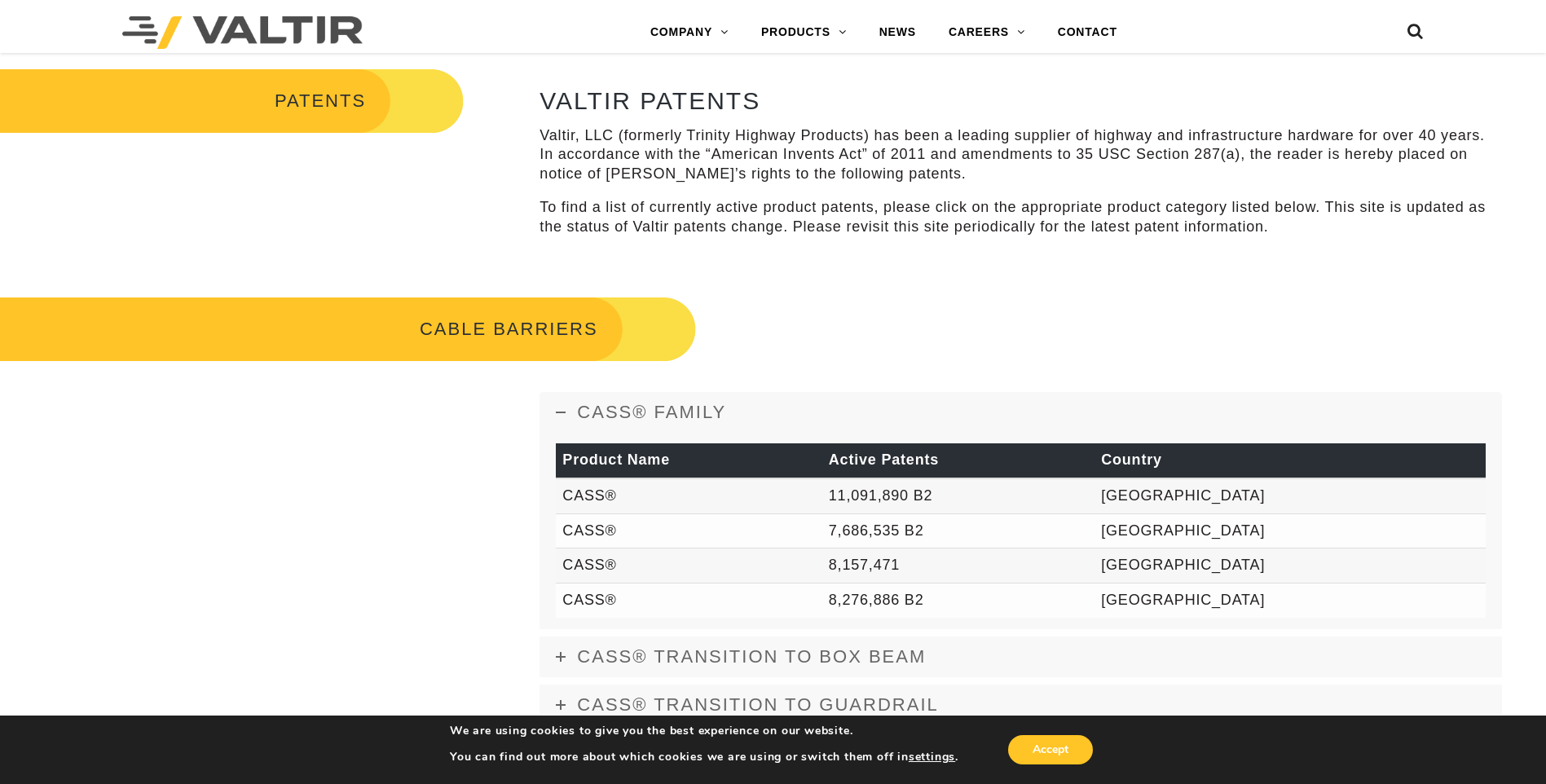
click at [629, 460] on th "Product Name" at bounding box center [688, 461] width 266 height 35
click at [927, 462] on th "Active Patents" at bounding box center [958, 461] width 272 height 35
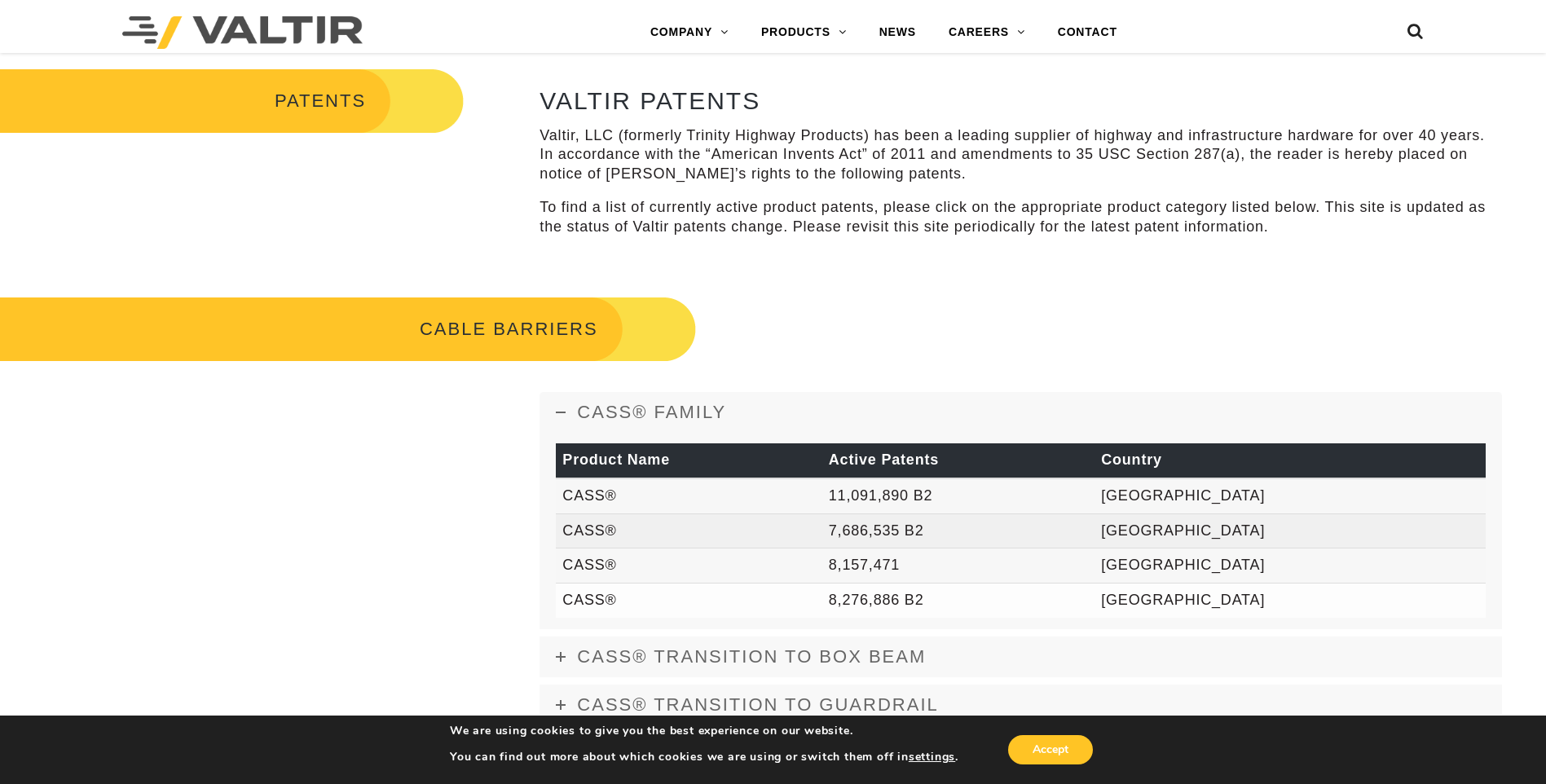
click at [964, 514] on td "7,686,535 B2" at bounding box center [958, 530] width 272 height 35
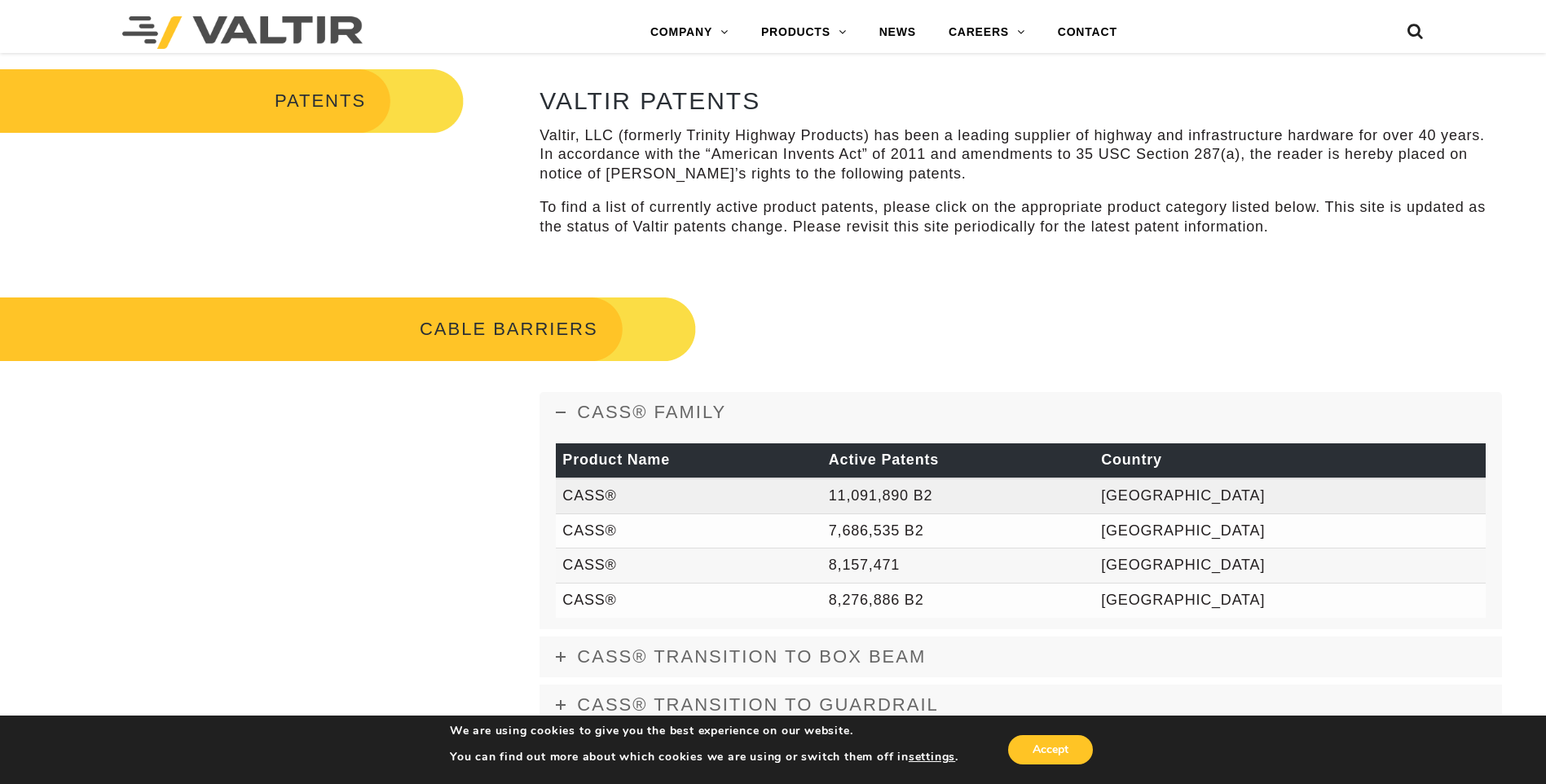
click at [979, 501] on td "11,091,890 B2" at bounding box center [958, 496] width 272 height 35
click at [1298, 493] on td "USA" at bounding box center [1290, 496] width 391 height 35
click at [1026, 490] on td "11,091,890 B2" at bounding box center [958, 496] width 272 height 35
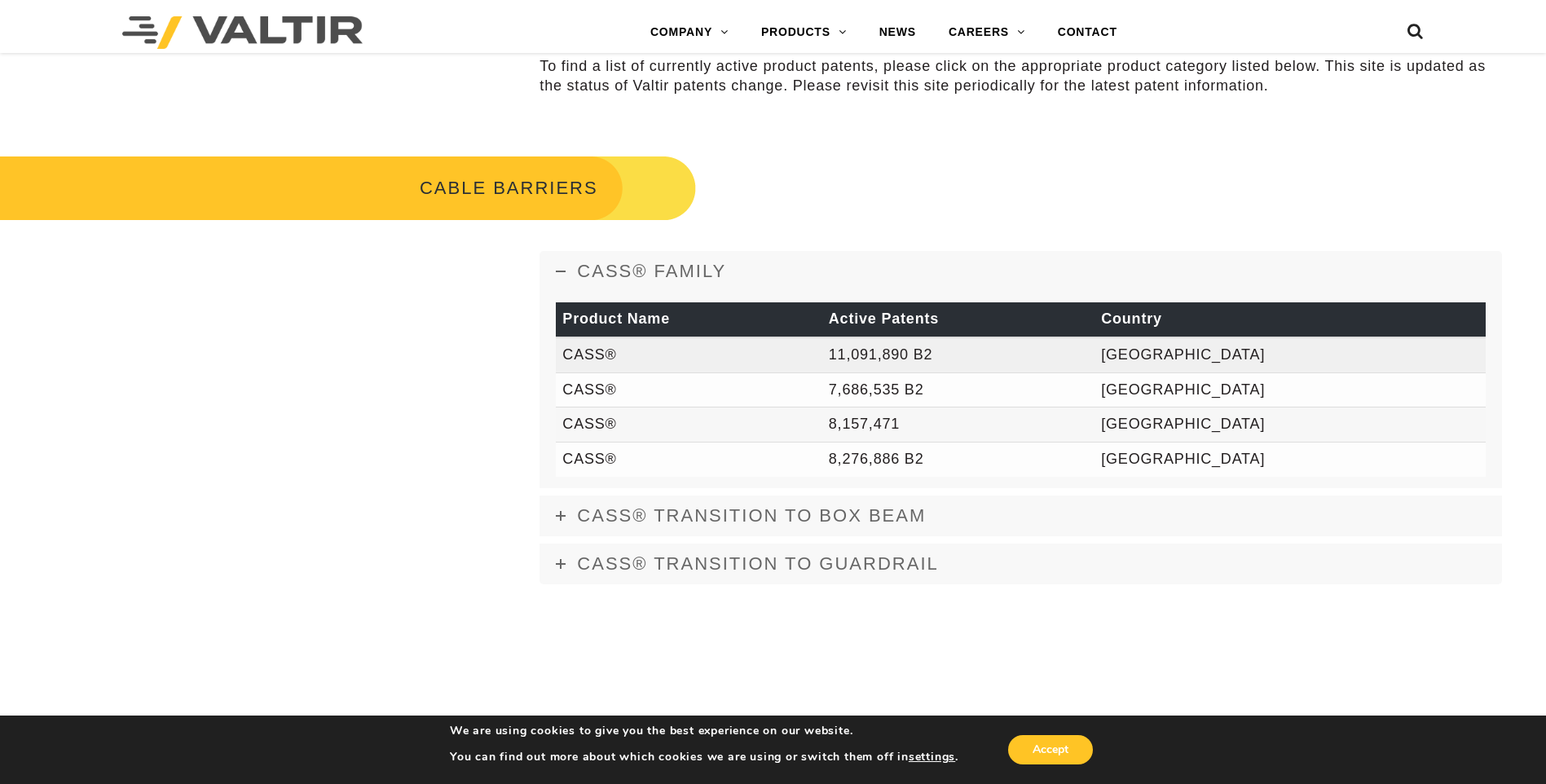
scroll to position [652, 0]
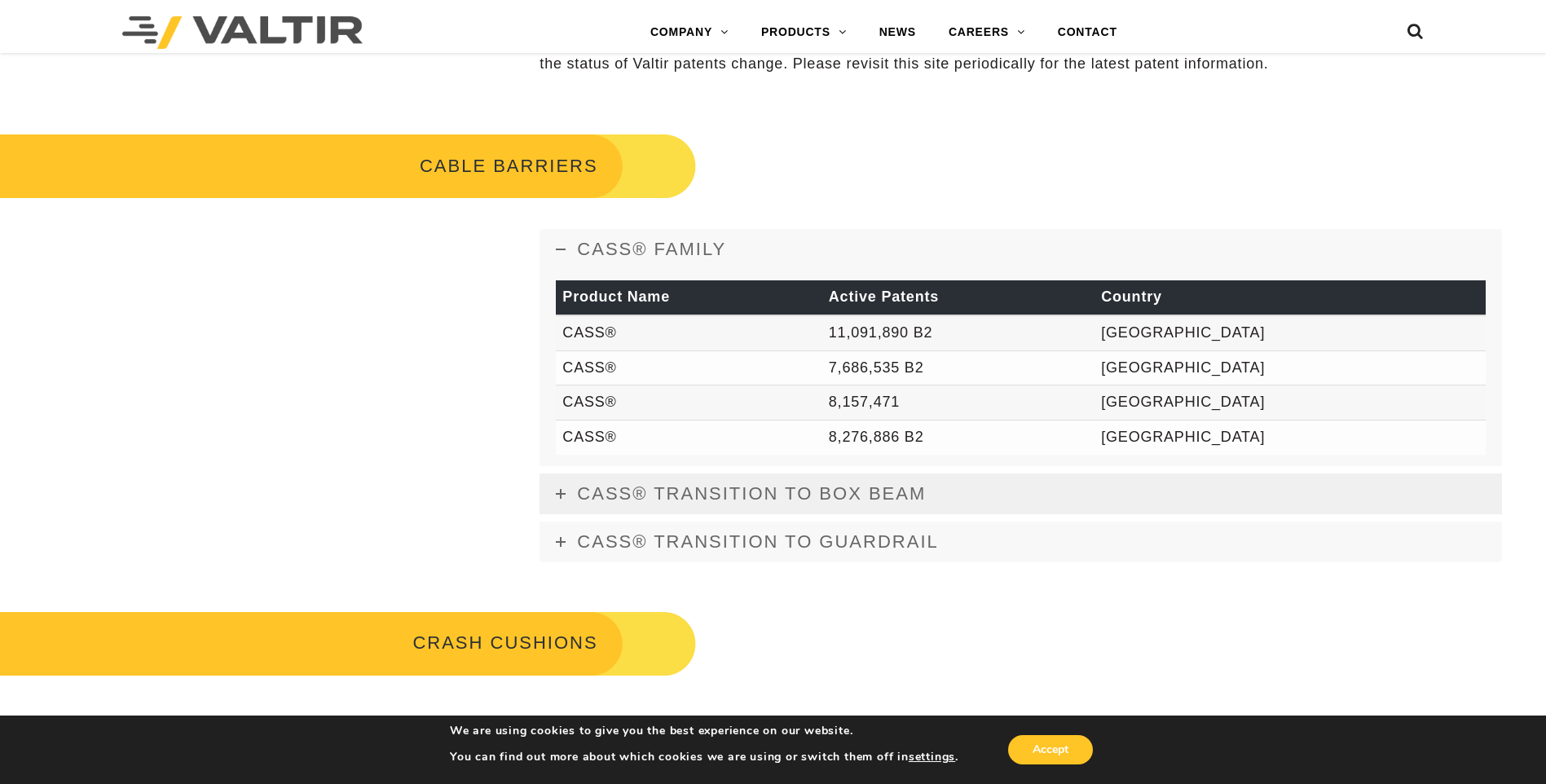
click at [837, 494] on span "CASS® TRANSITION TO BOX BEAM" at bounding box center [751, 494] width 349 height 20
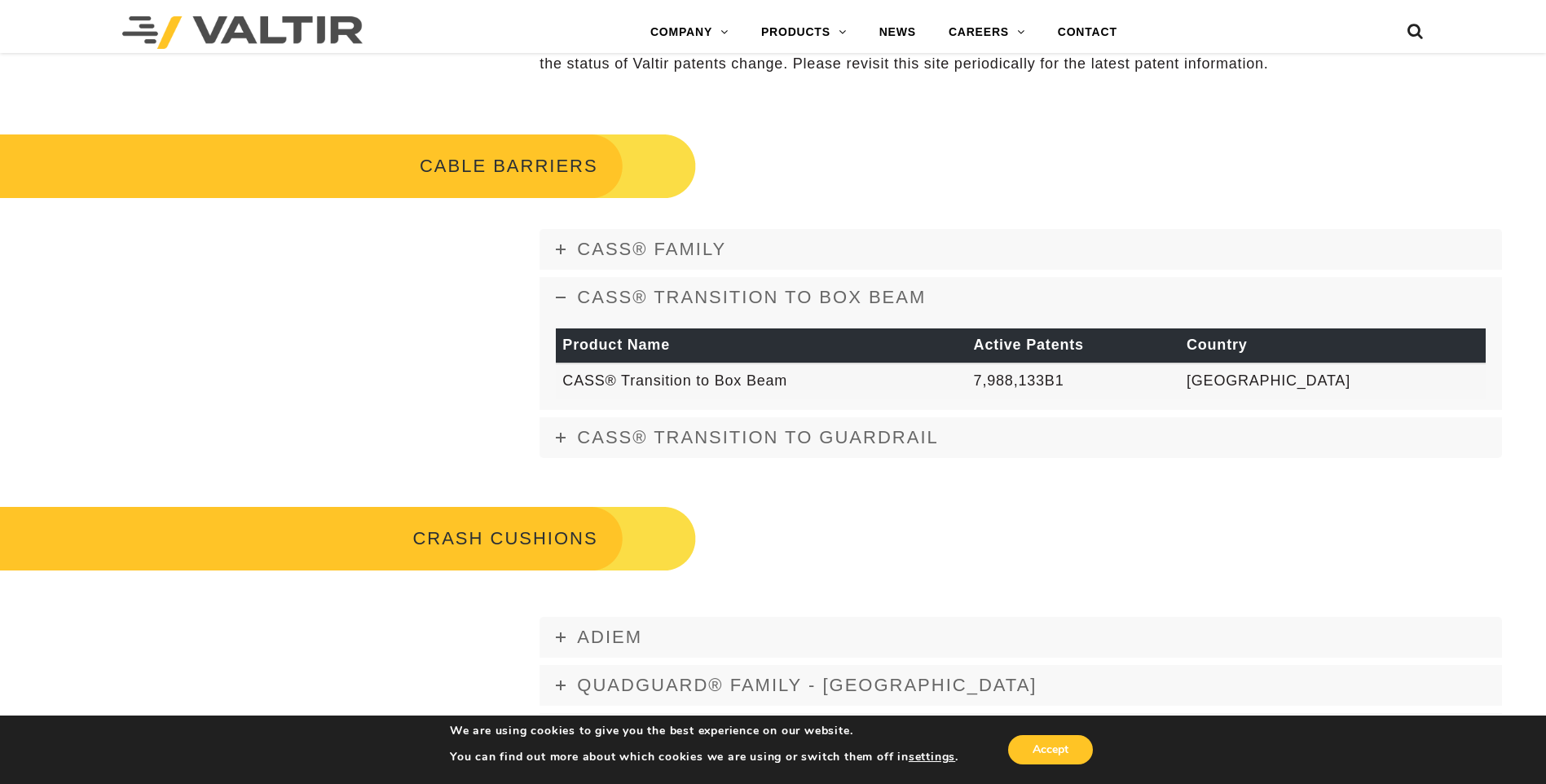
click at [757, 307] on span "CASS® TRANSITION TO BOX BEAM" at bounding box center [751, 297] width 349 height 20
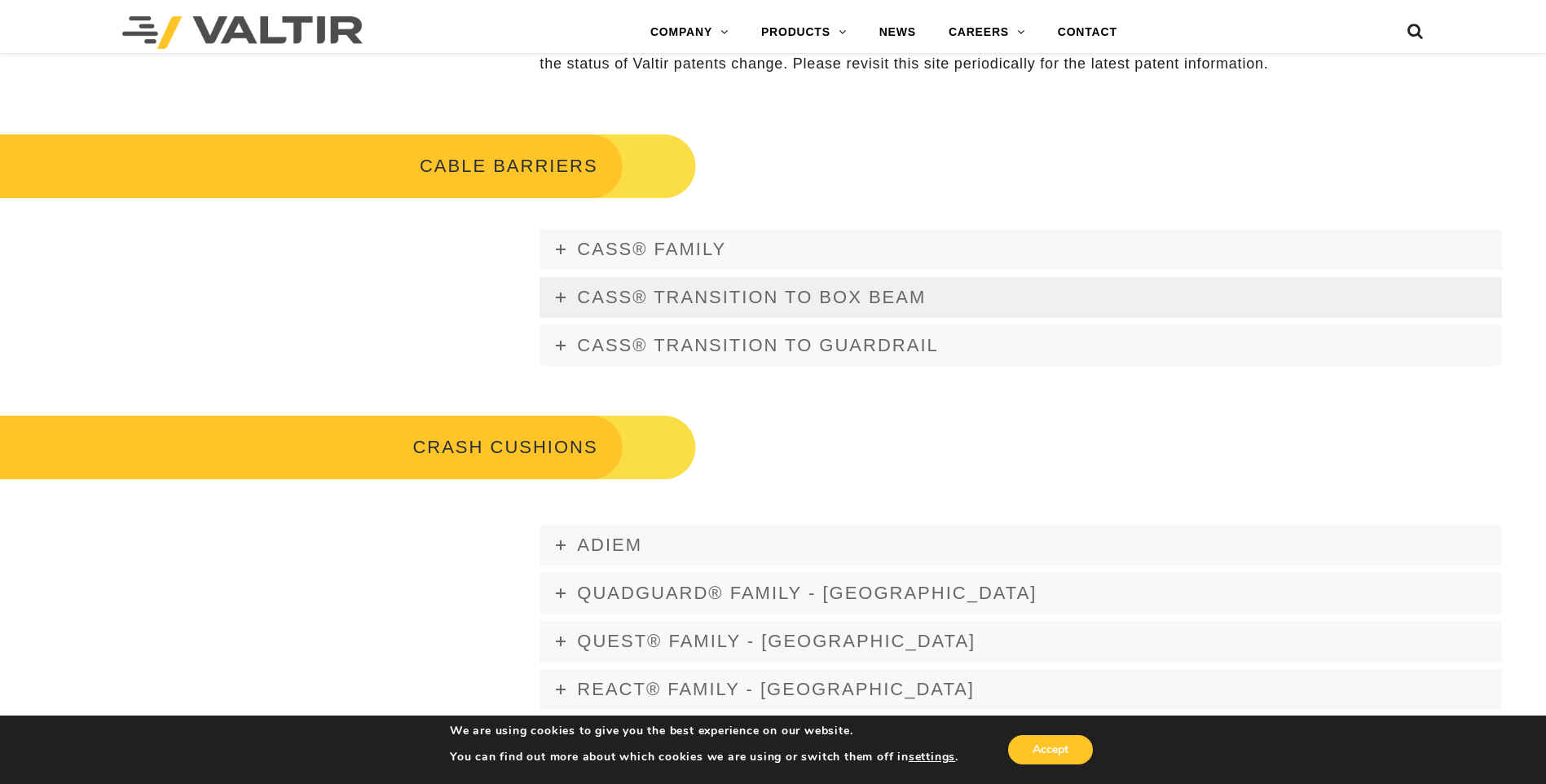
click at [788, 301] on span "CASS® TRANSITION TO BOX BEAM" at bounding box center [751, 297] width 349 height 20
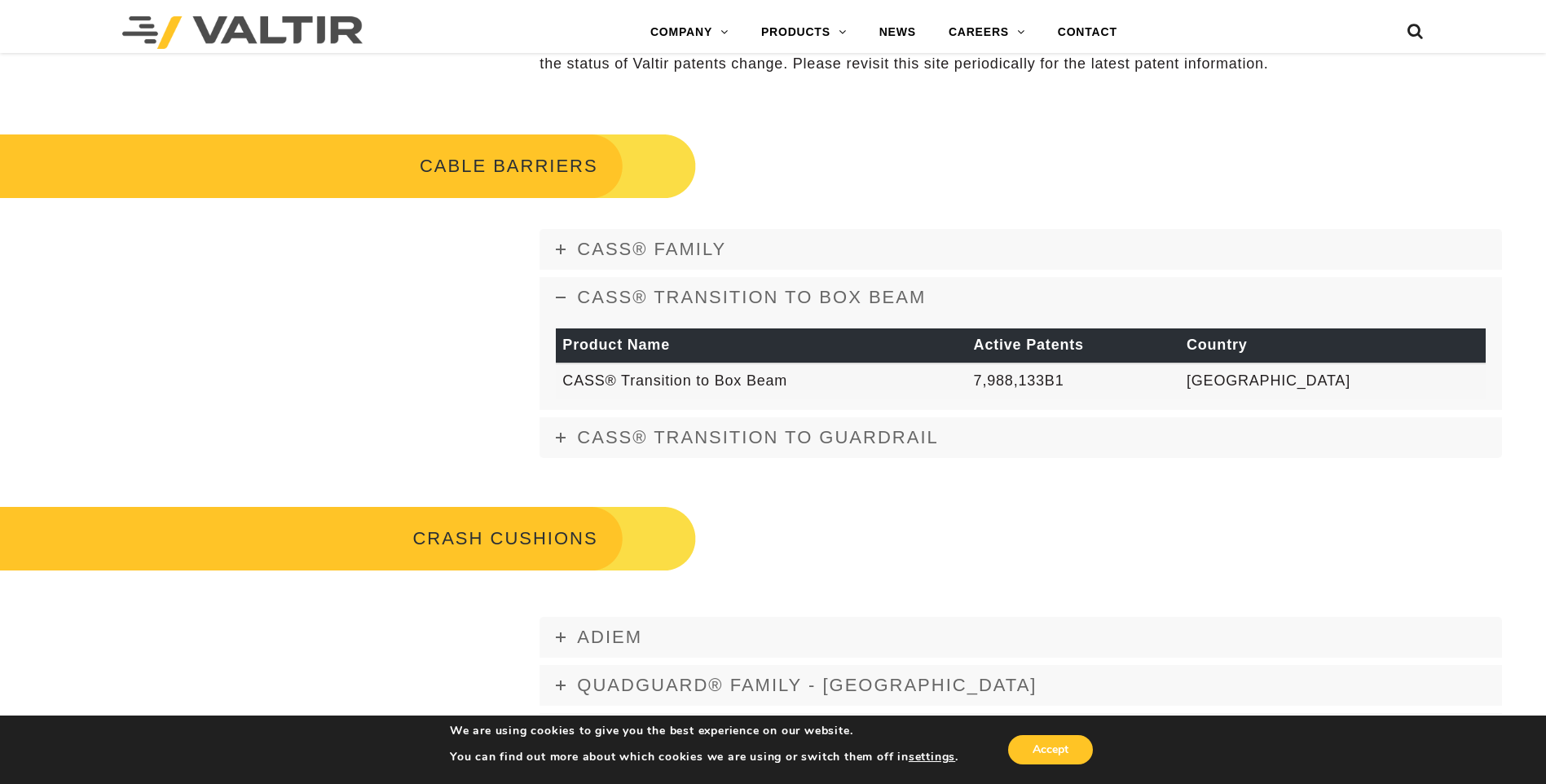
click at [694, 227] on div "CASS® FAMILY Product Name Active Patents Country CASS® 11,091,890 B2 USA CASS® …" at bounding box center [1030, 338] width 1031 height 275
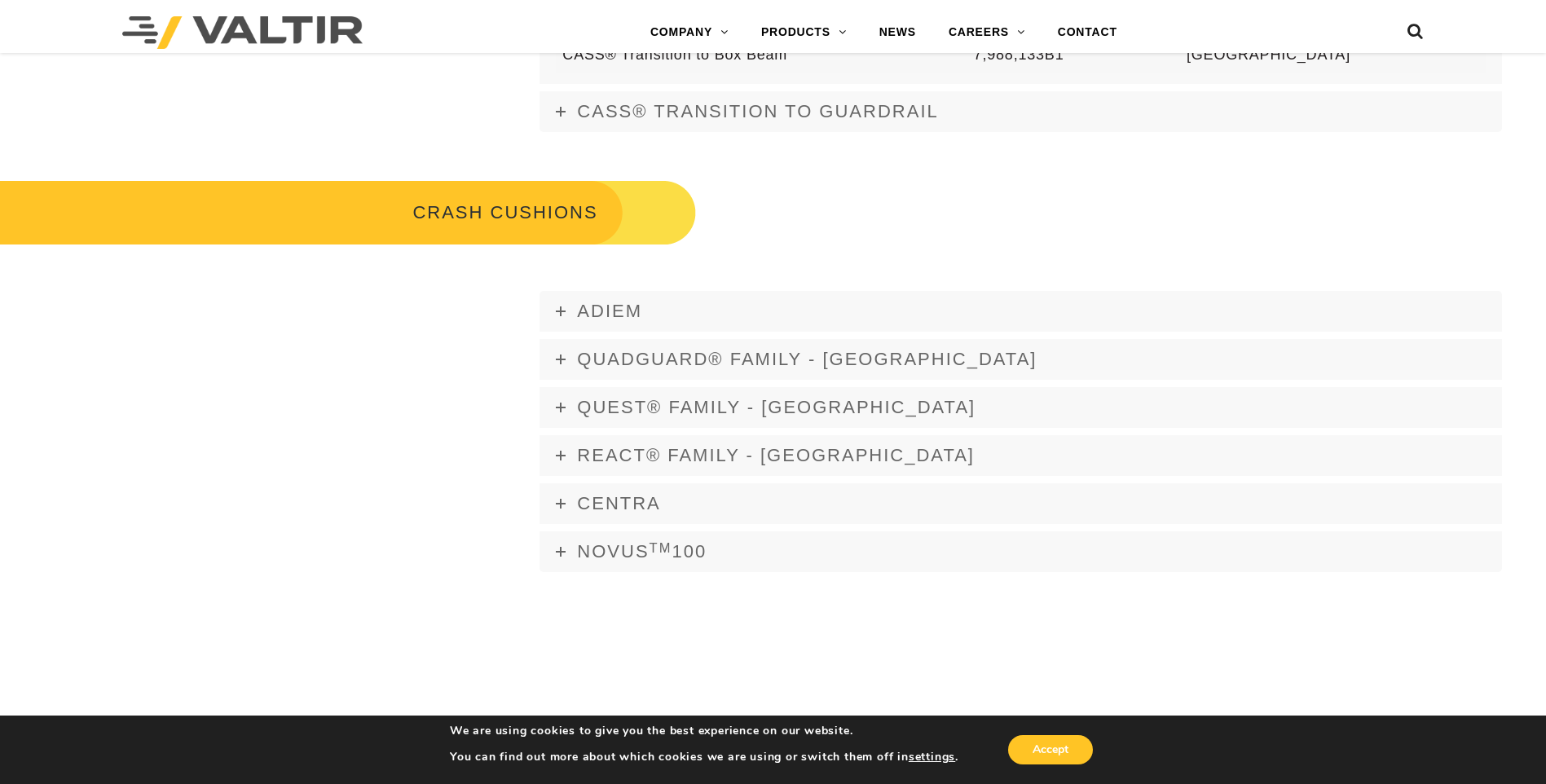
scroll to position [1060, 0]
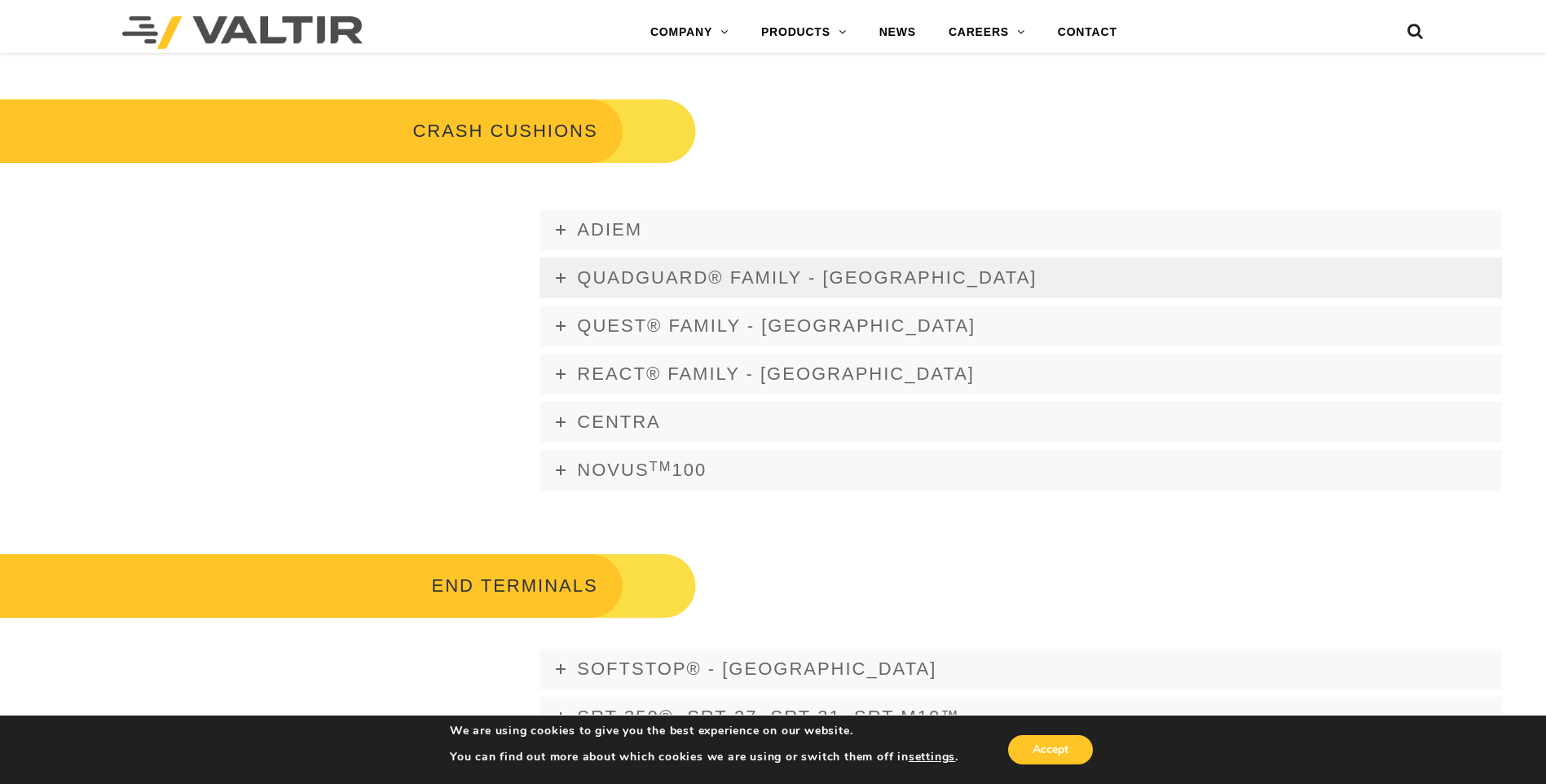
click at [628, 283] on span "QUADGUARD® FAMILY - USA" at bounding box center [807, 277] width 460 height 20
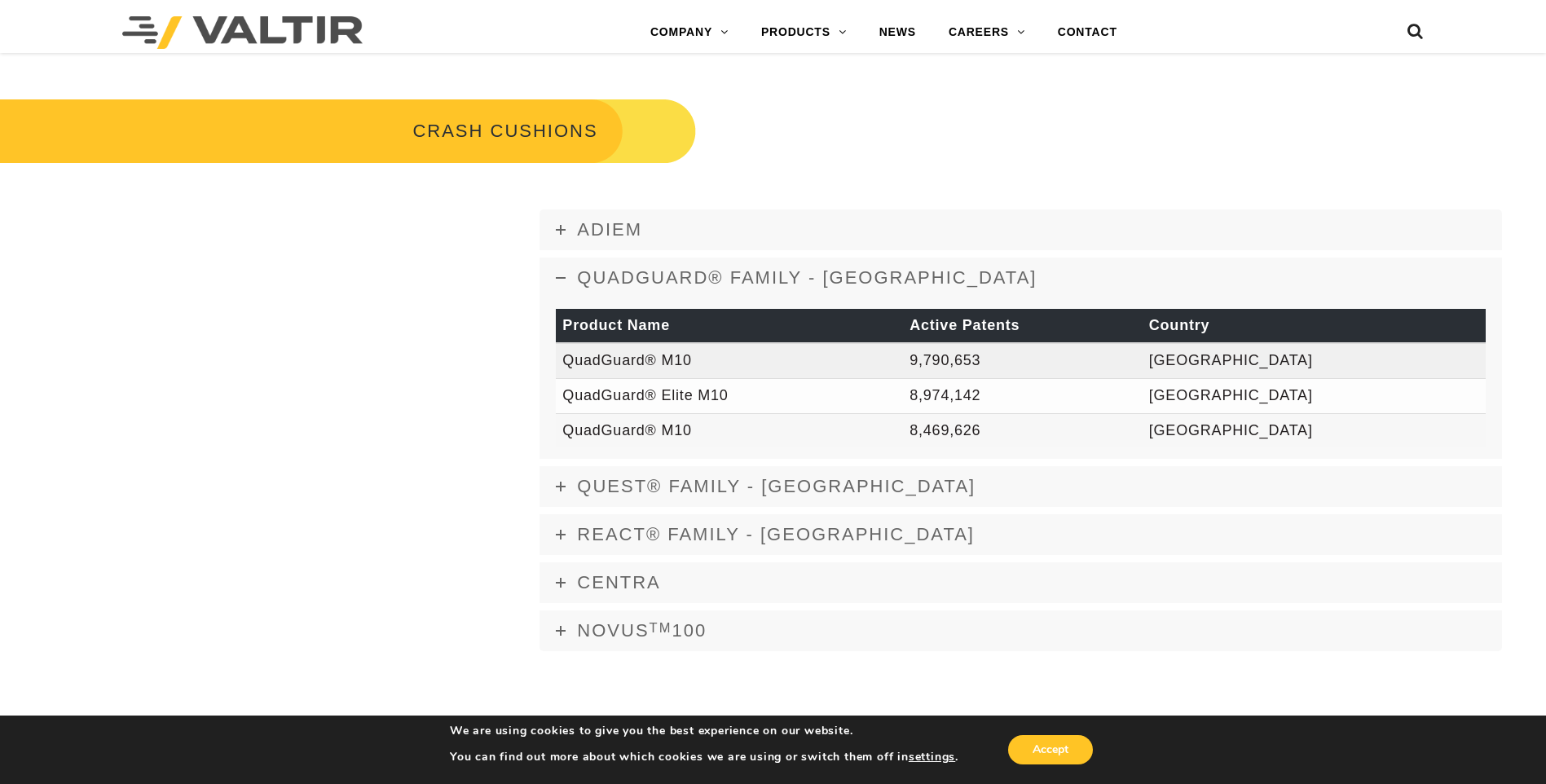
click at [611, 362] on td "QuadGuard® M10" at bounding box center [729, 360] width 347 height 35
click at [697, 331] on th "Product Name" at bounding box center [729, 326] width 347 height 35
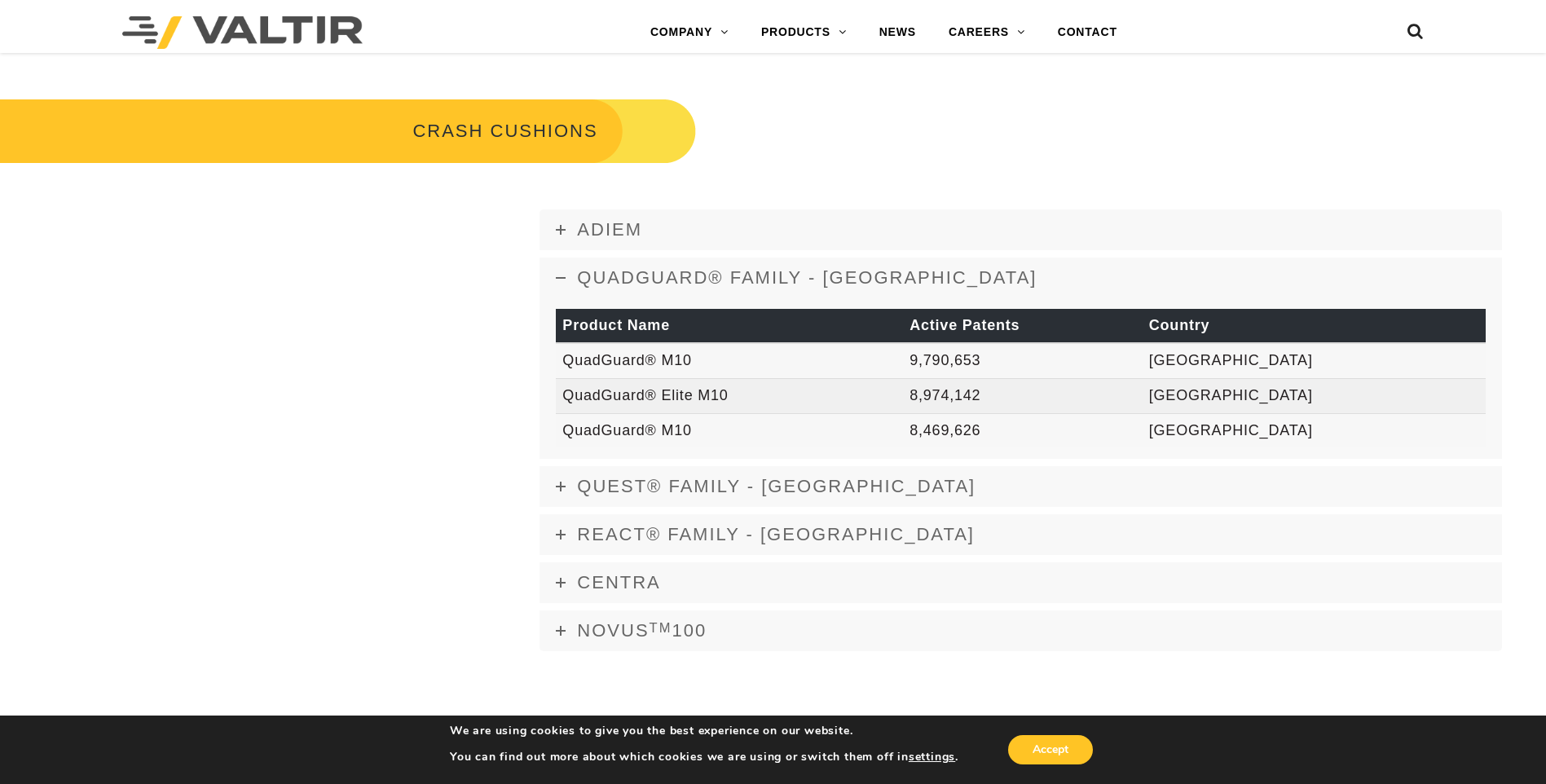
click at [1050, 404] on td "8,974,142" at bounding box center [1022, 395] width 239 height 35
click at [903, 429] on td "QuadGuard® M10" at bounding box center [729, 430] width 347 height 34
click at [626, 429] on td "QuadGuard® M10" at bounding box center [729, 430] width 347 height 34
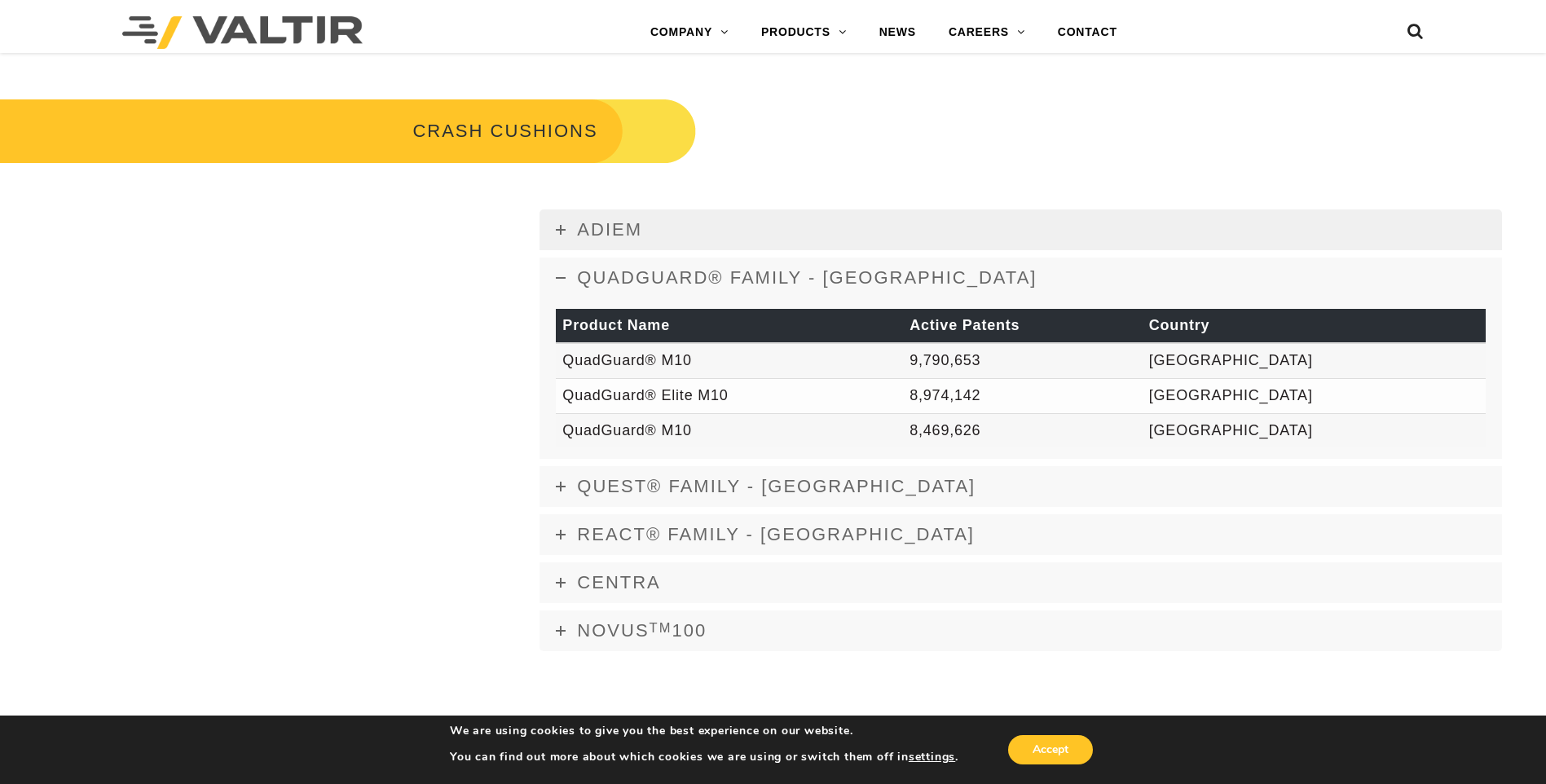
click at [616, 232] on span "ADIEM" at bounding box center [609, 229] width 65 height 20
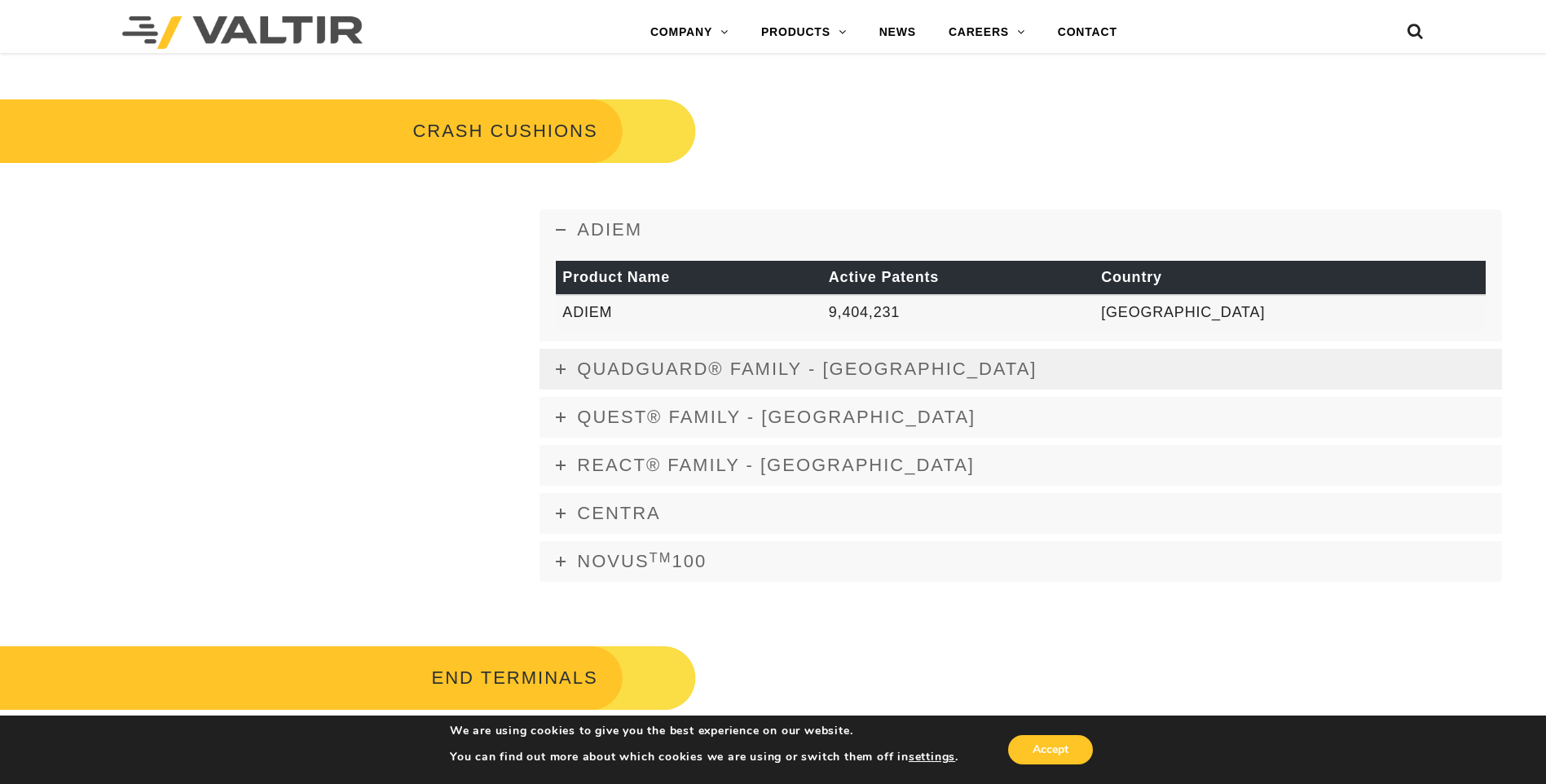
click at [637, 378] on span "QUADGUARD® FAMILY - USA" at bounding box center [807, 369] width 460 height 20
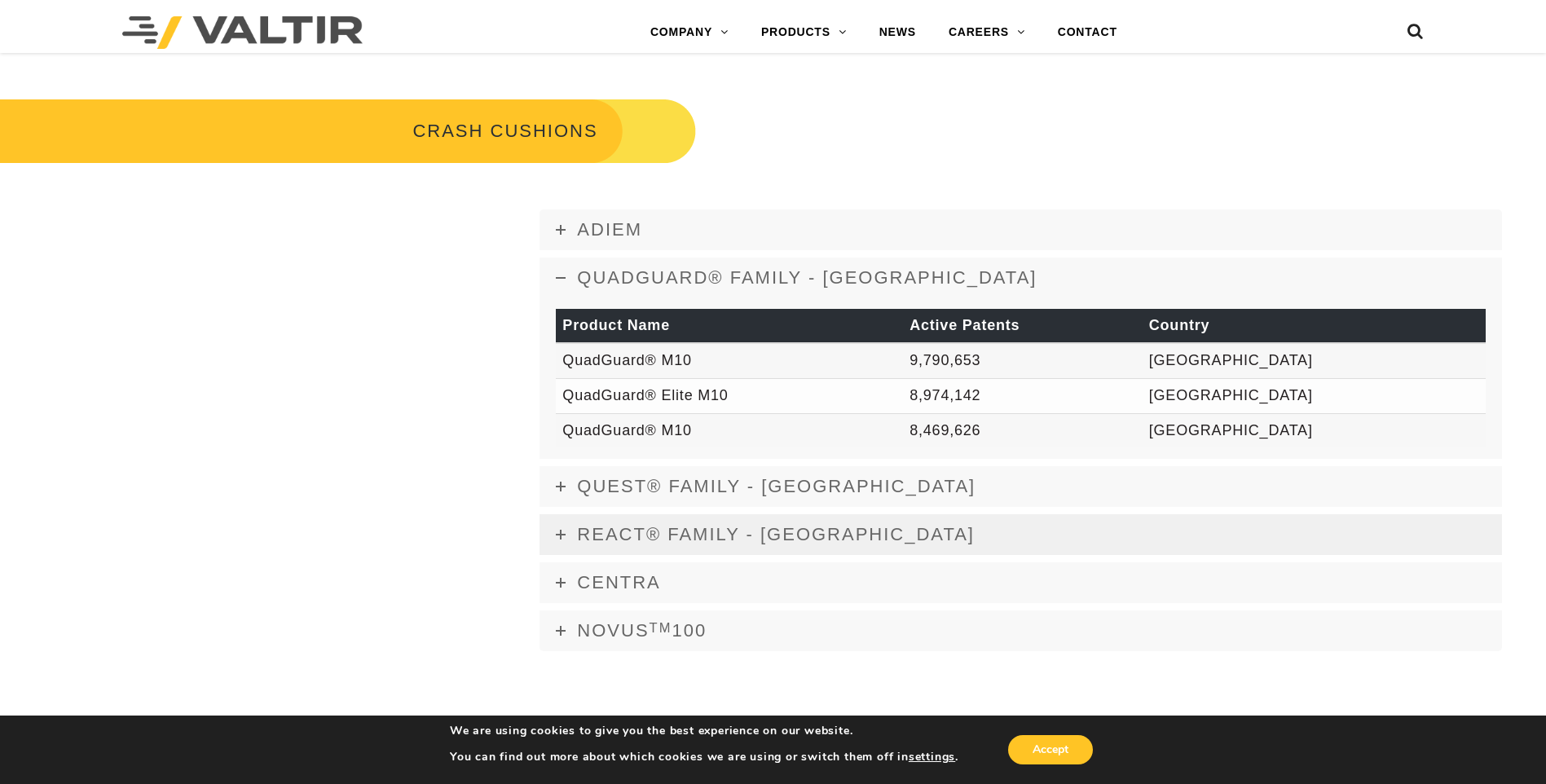
click at [648, 531] on span "REACT® FAMILY - USA" at bounding box center [776, 535] width 398 height 20
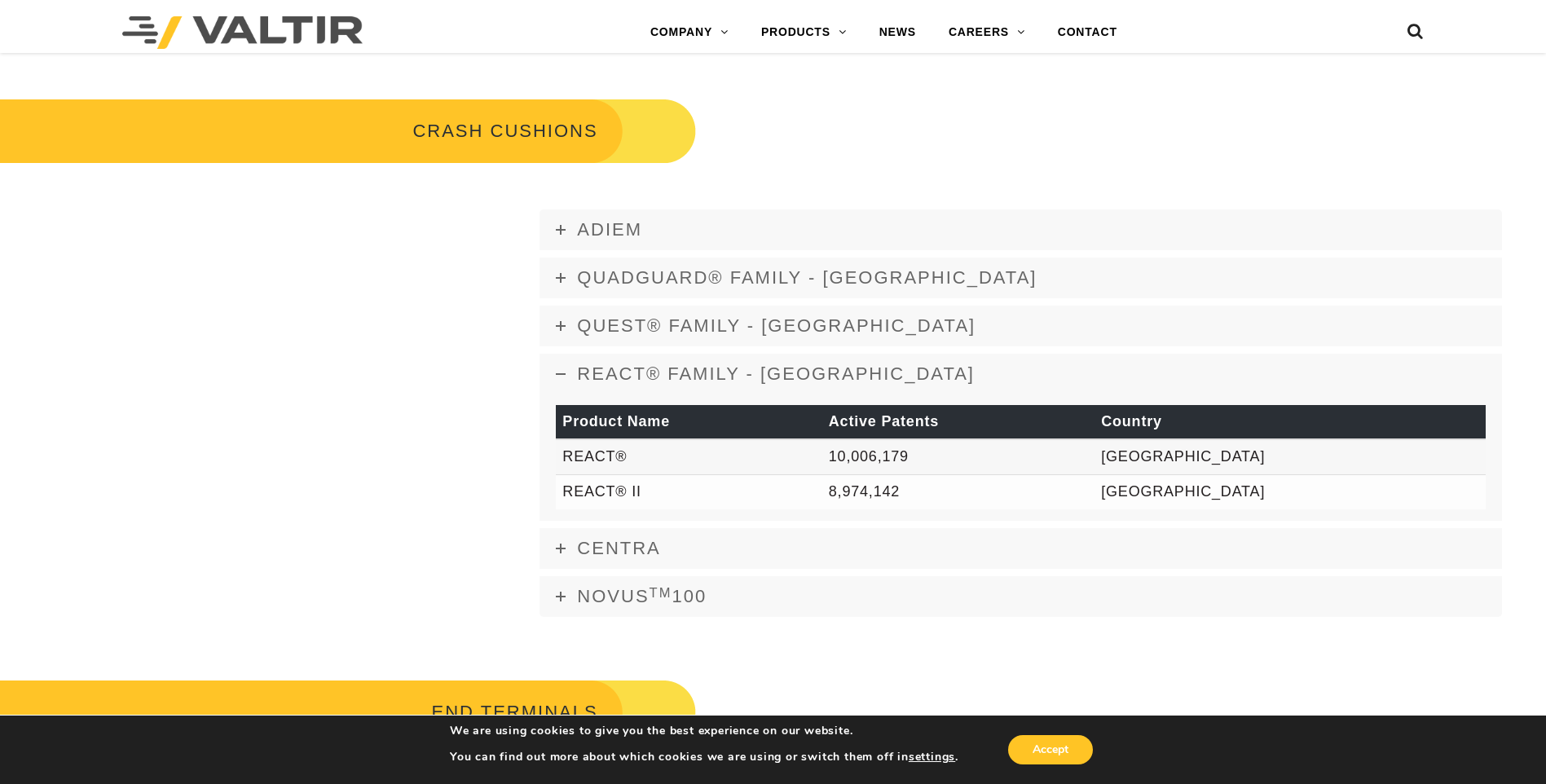
click at [665, 382] on span "REACT® FAMILY - USA" at bounding box center [776, 373] width 398 height 20
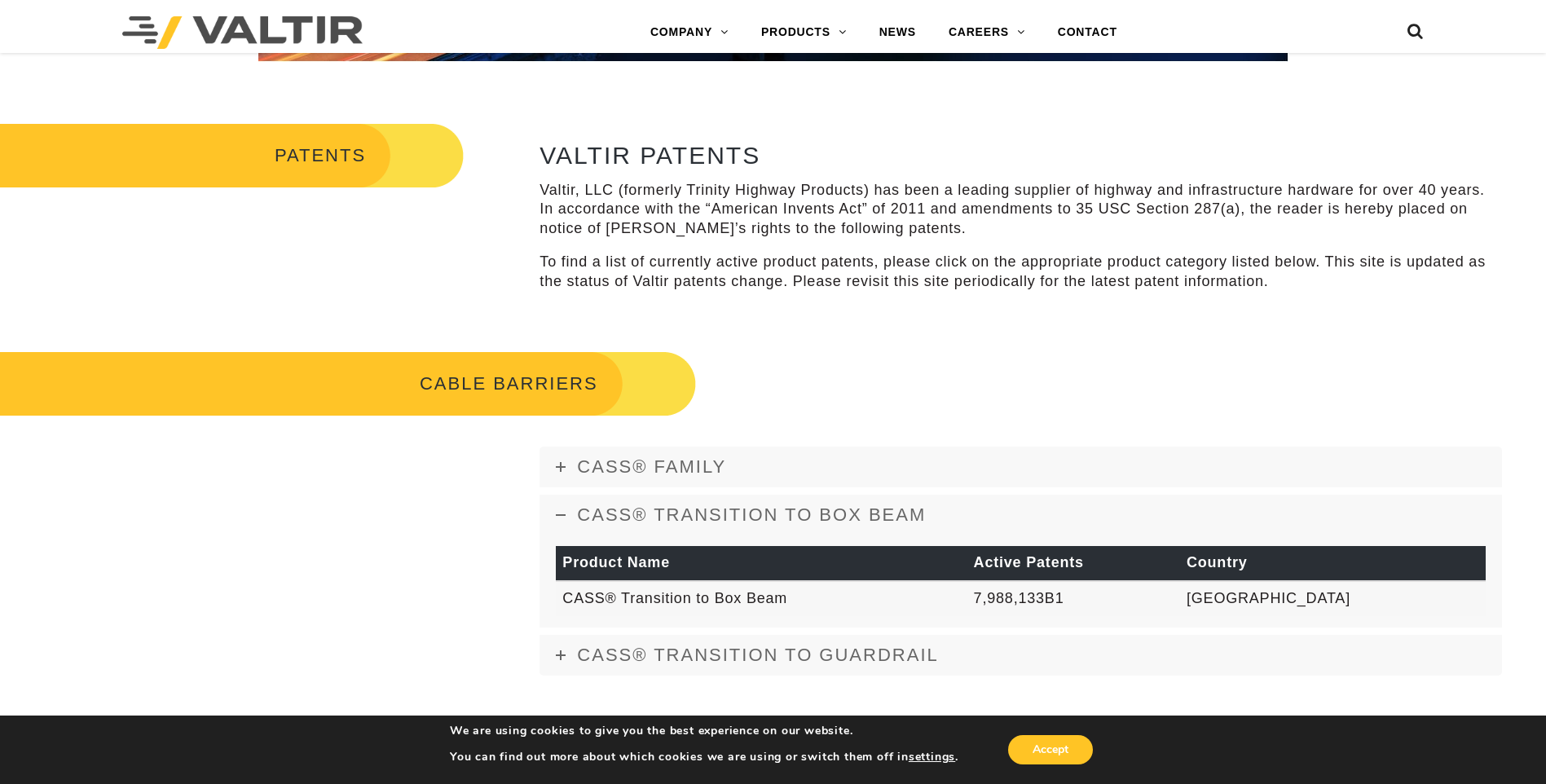
scroll to position [570, 0]
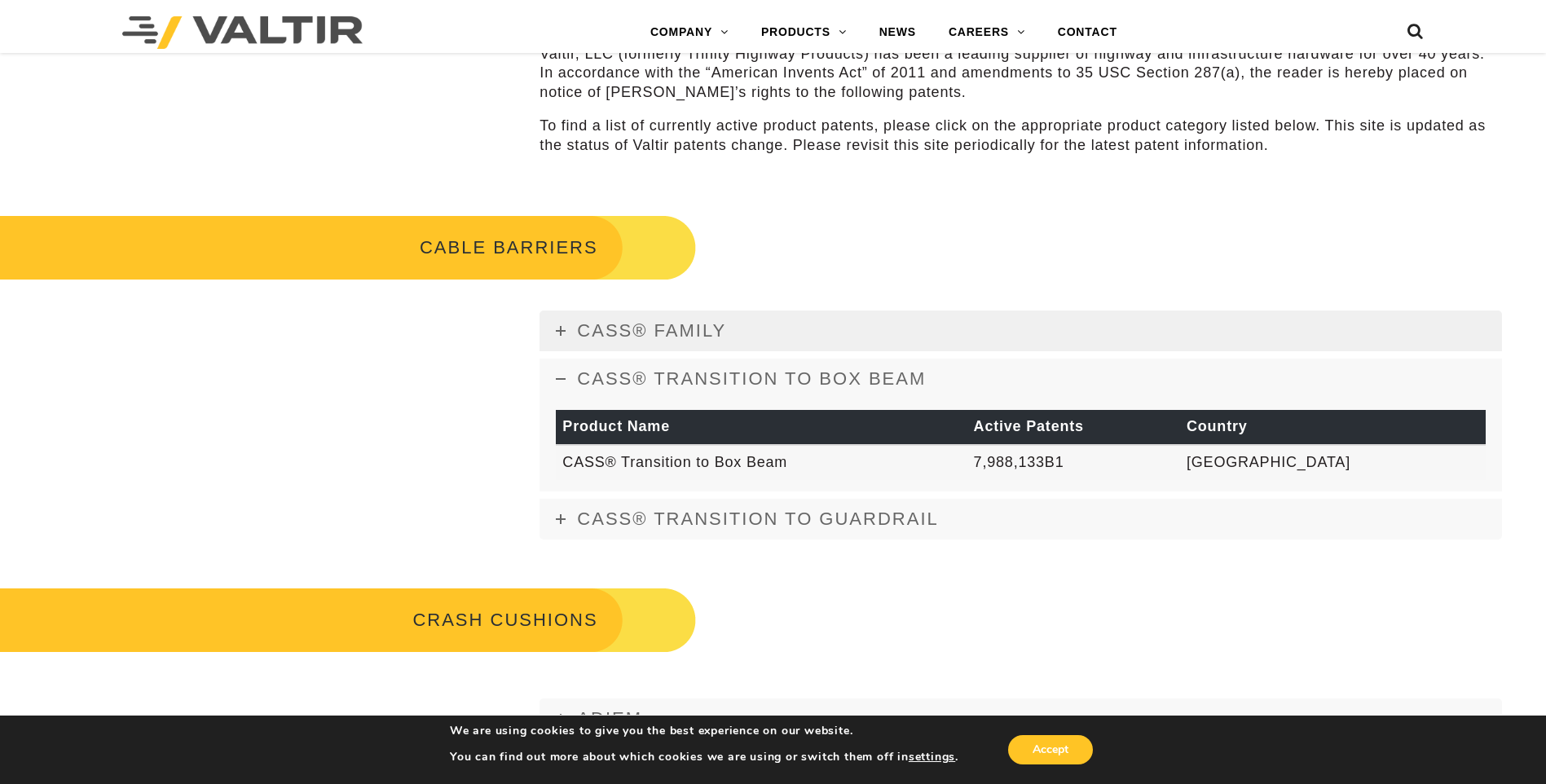
click at [661, 341] on span "CASS® FAMILY" at bounding box center [652, 331] width 149 height 20
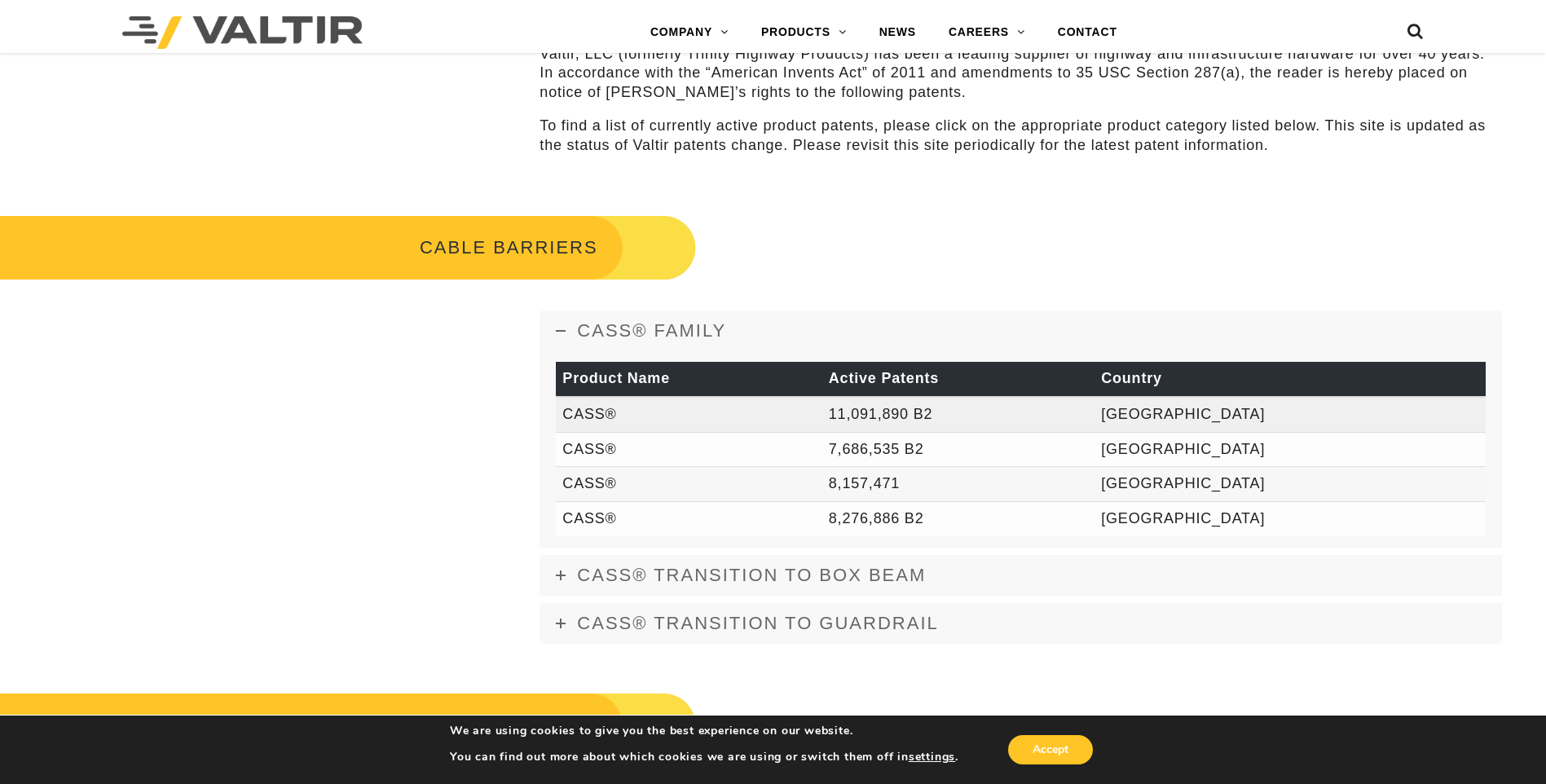
click at [576, 416] on td "CASS®" at bounding box center [688, 414] width 266 height 35
click at [625, 382] on th "Product Name" at bounding box center [688, 379] width 266 height 35
click at [597, 423] on td "CASS®" at bounding box center [688, 414] width 266 height 35
click at [1095, 412] on td "11,091,890 B2" at bounding box center [958, 414] width 272 height 35
click at [1095, 384] on th "Active Patents" at bounding box center [958, 379] width 272 height 35
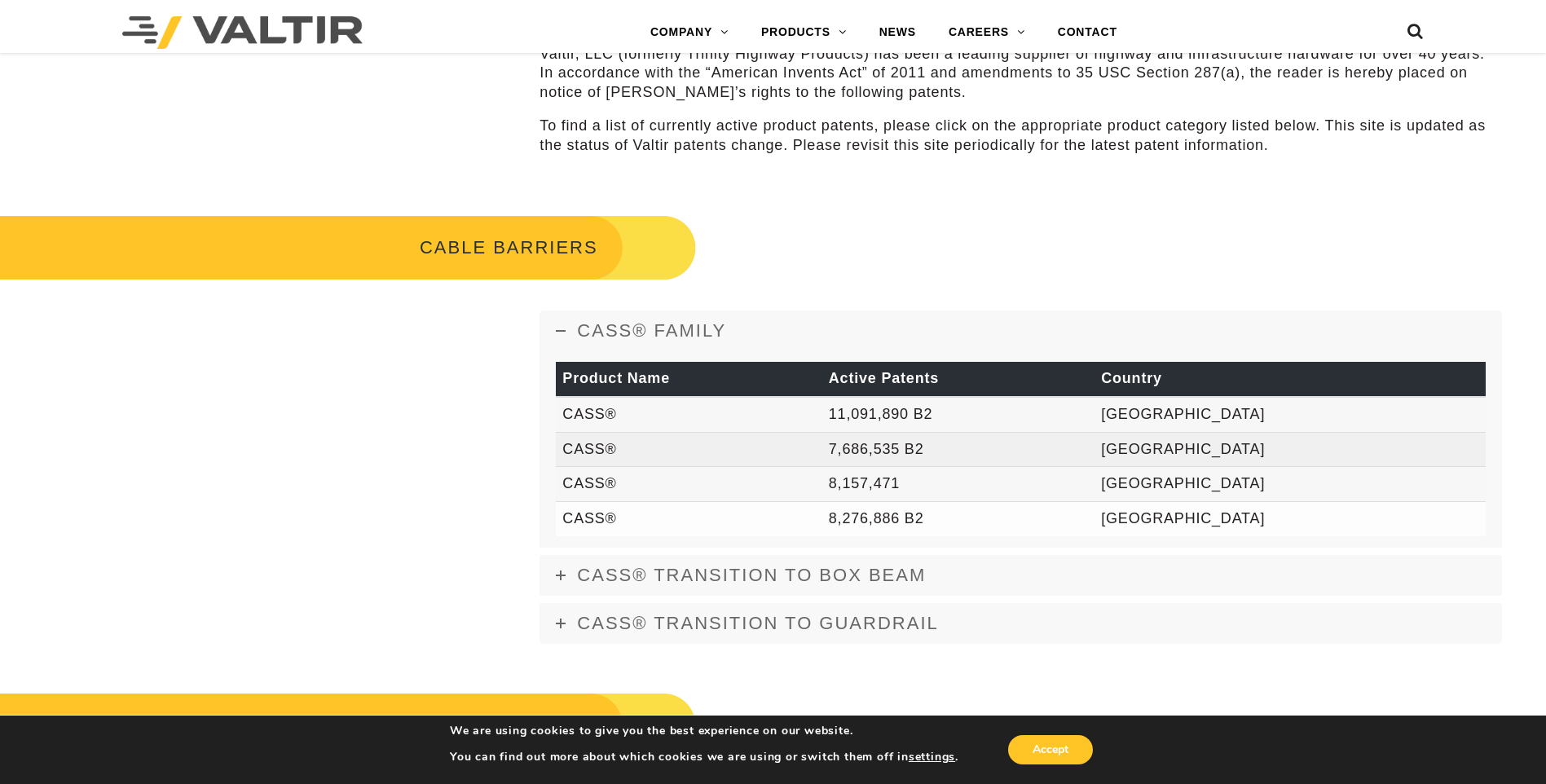
click at [1039, 437] on td "7,686,535 B2" at bounding box center [958, 449] width 272 height 35
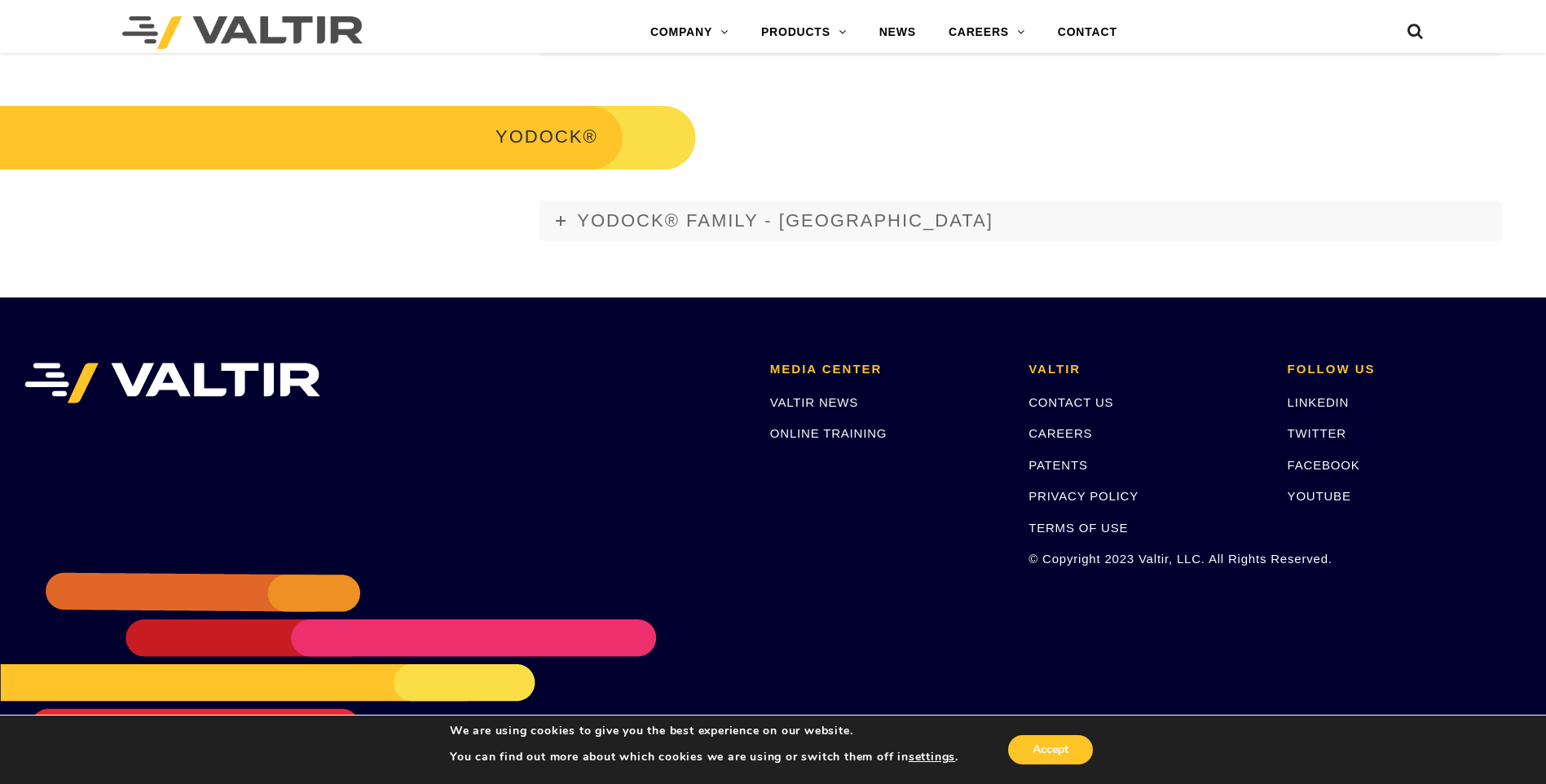
scroll to position [3132, 0]
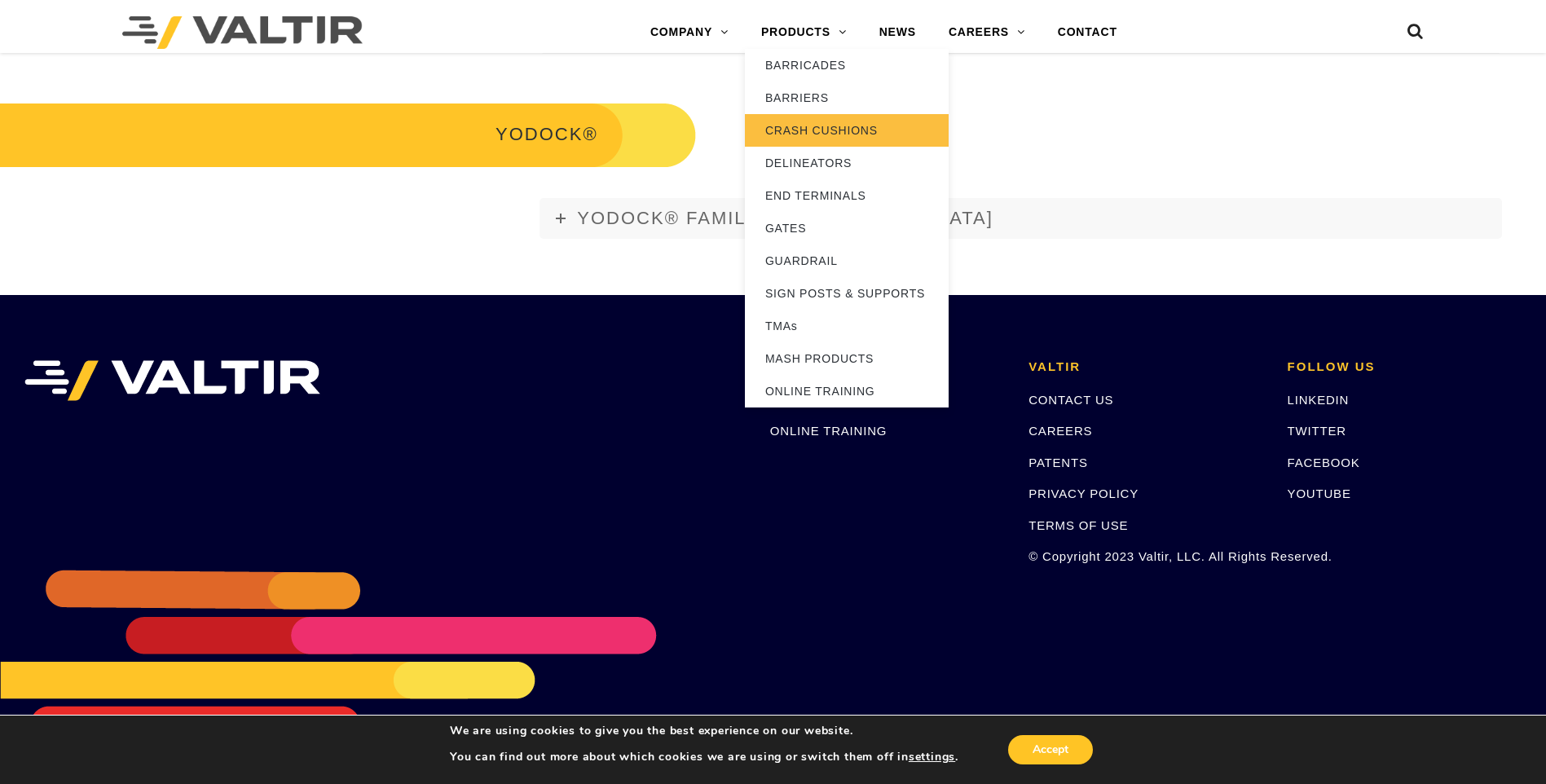
click at [846, 126] on link "CRASH CUSHIONS" at bounding box center [847, 130] width 204 height 32
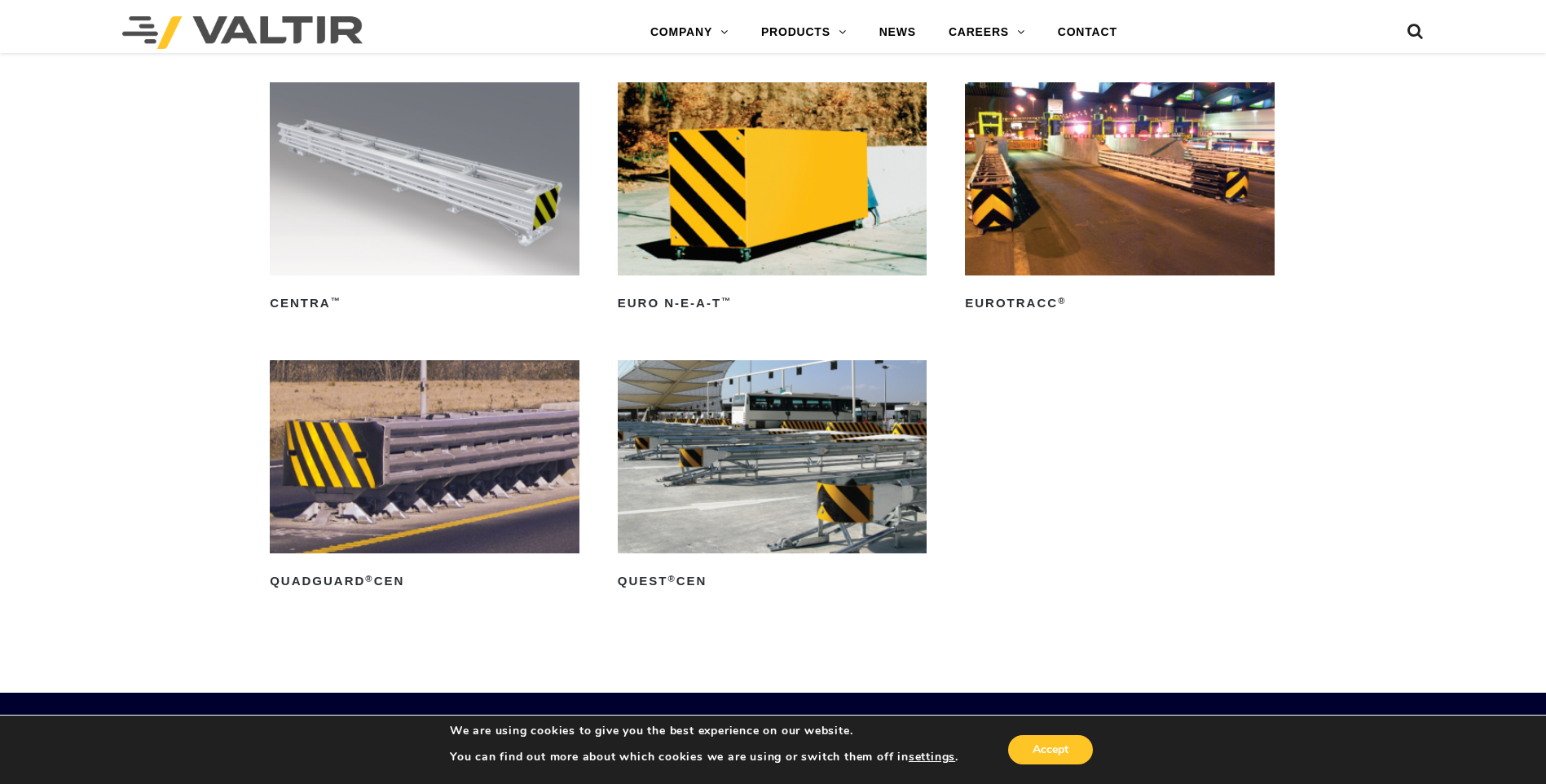
scroll to position [5295, 0]
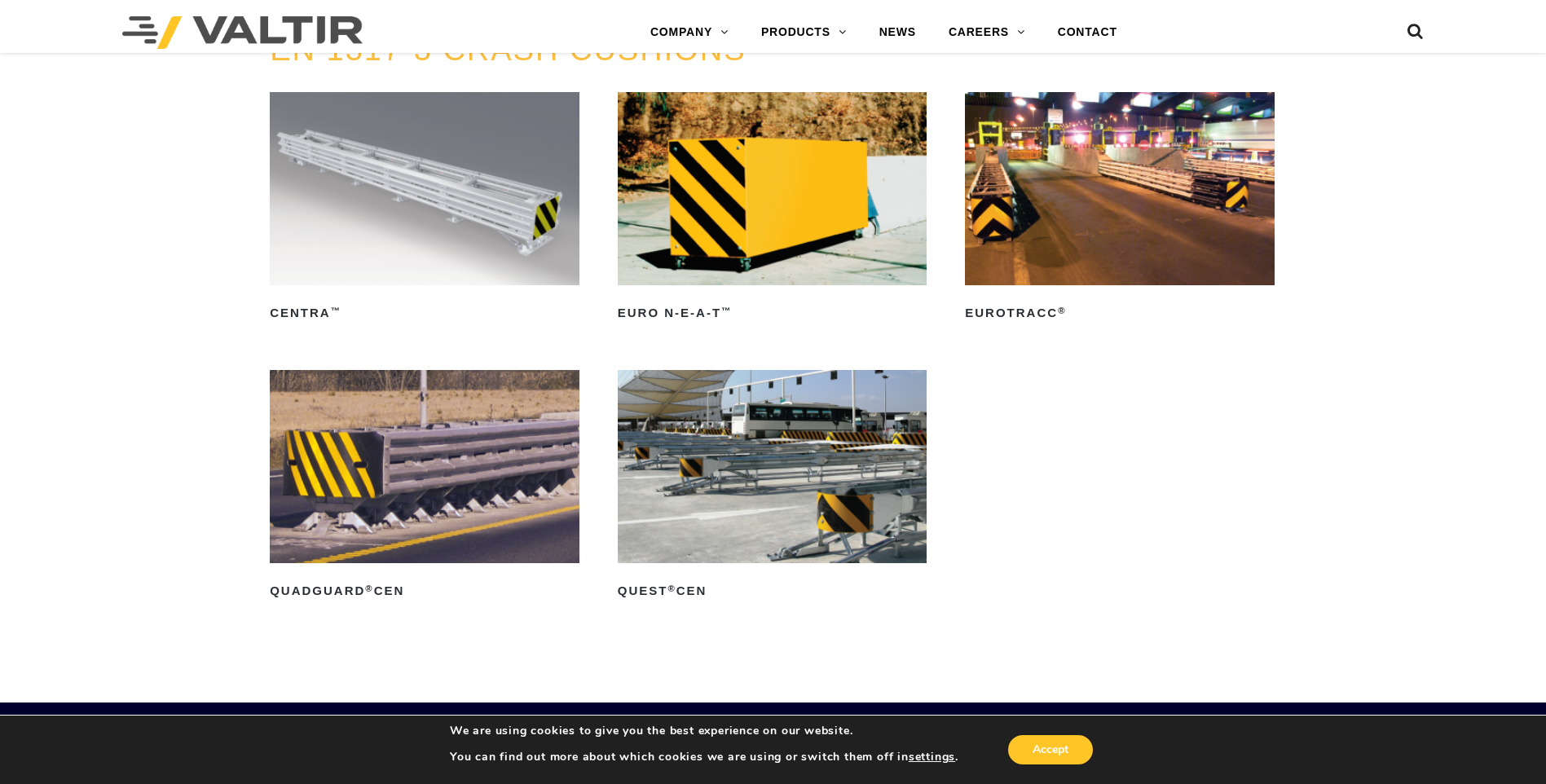
click at [408, 458] on img at bounding box center [424, 467] width 310 height 193
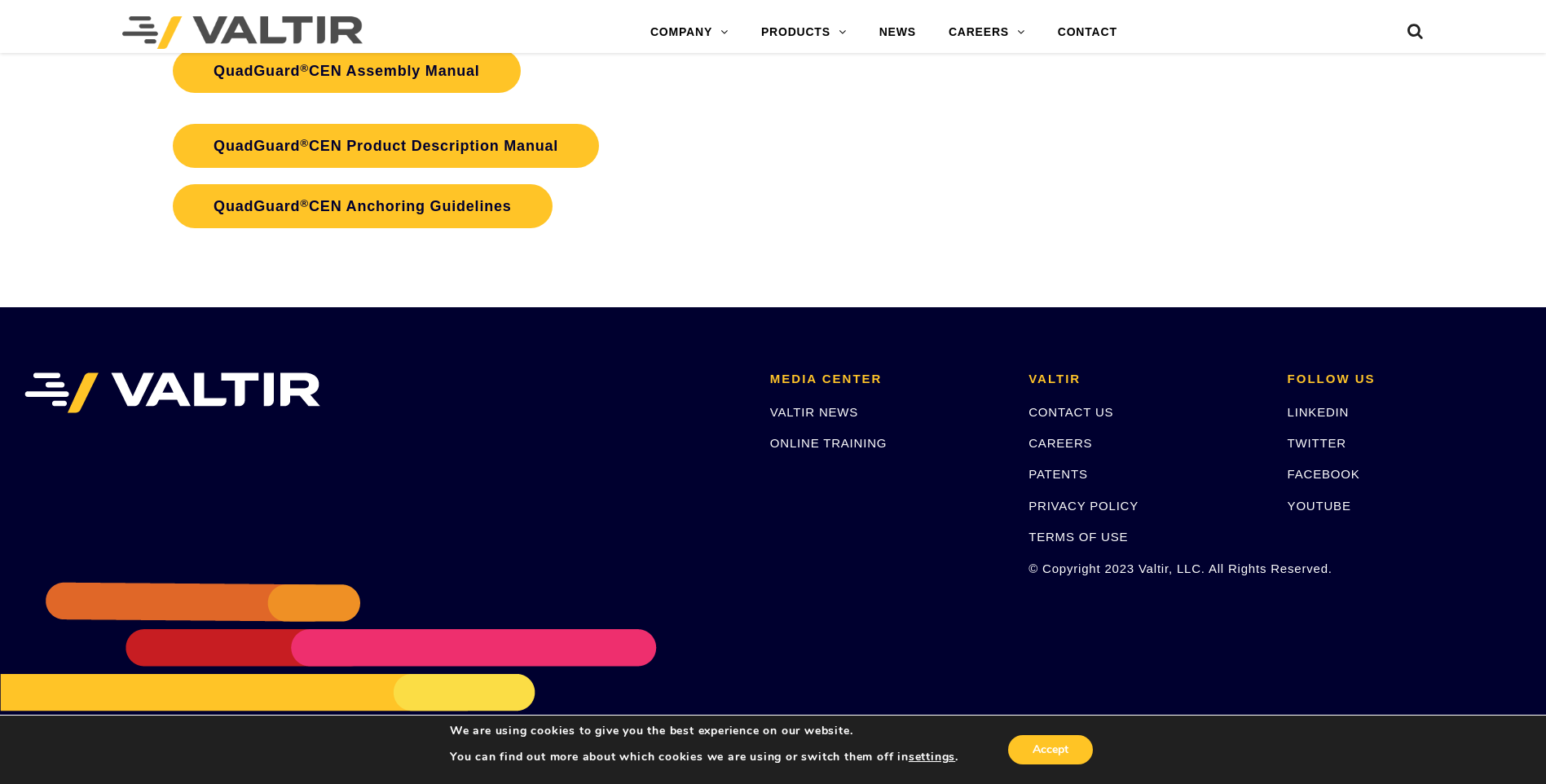
scroll to position [2995, 0]
